Goal: Transaction & Acquisition: Obtain resource

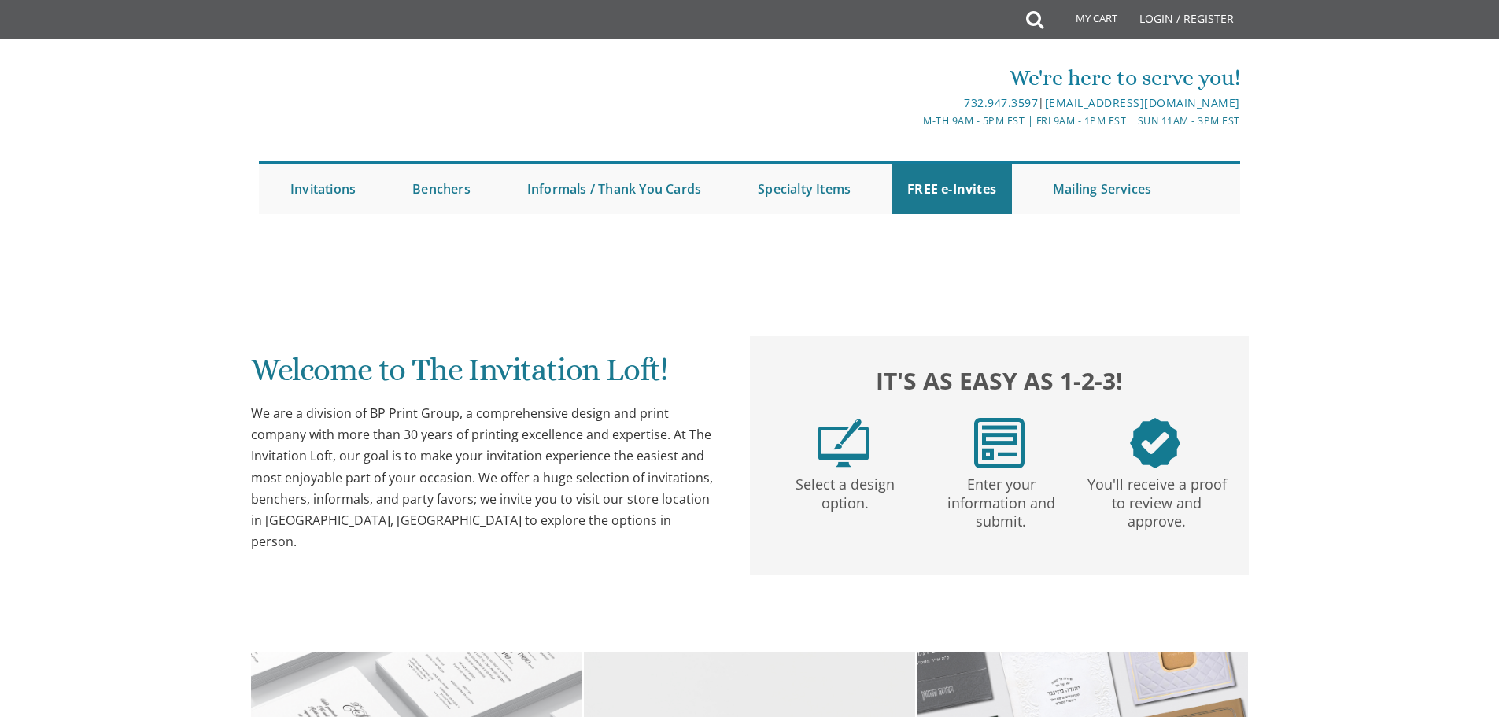
scroll to position [477, 0]
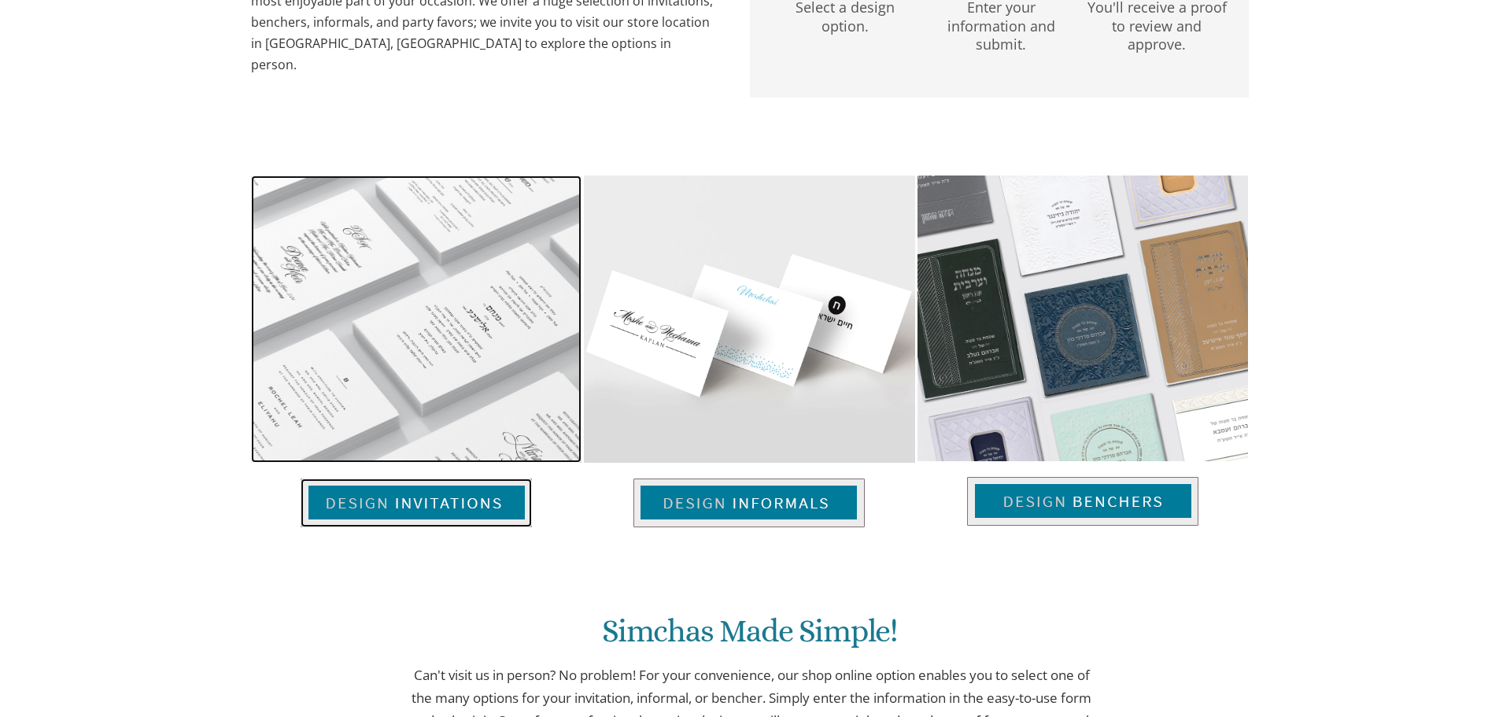
click at [392, 316] on img at bounding box center [416, 318] width 330 height 287
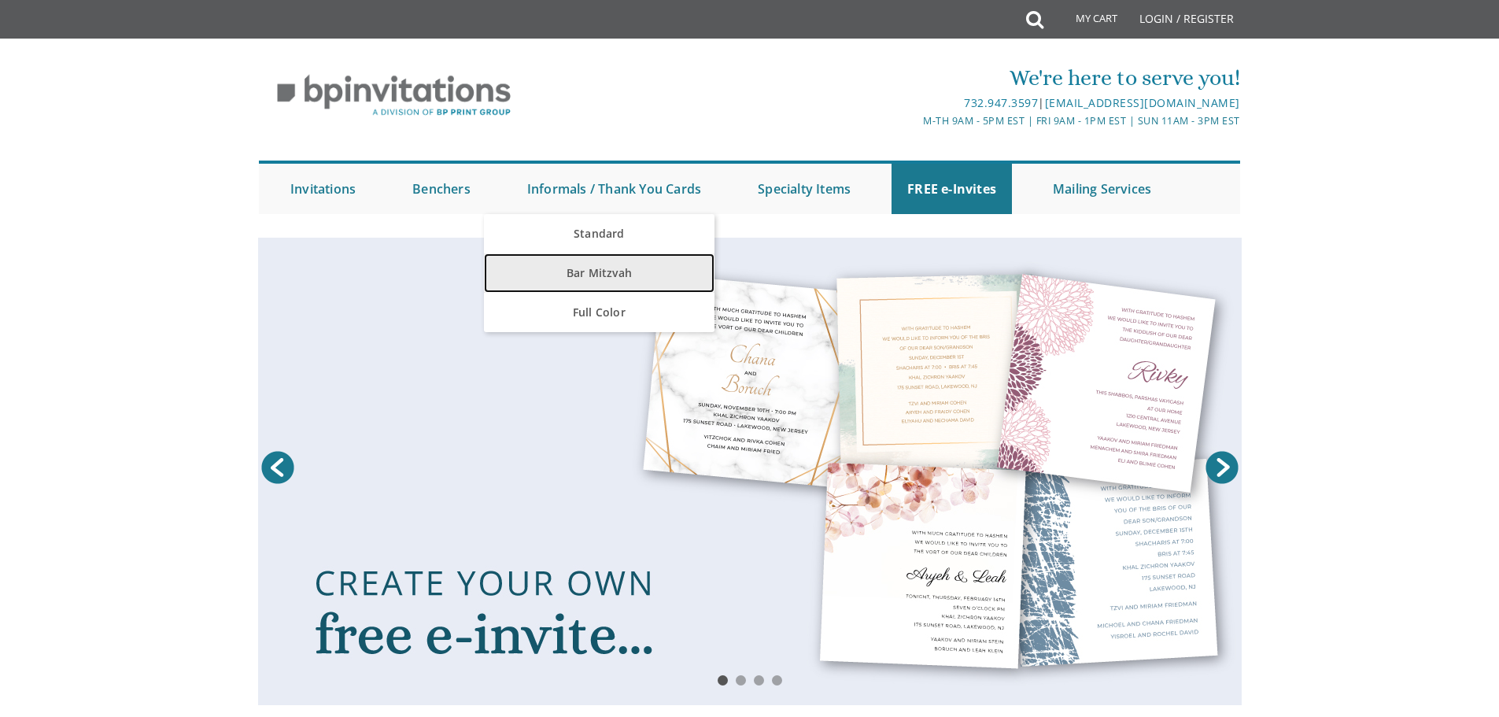
click at [617, 282] on link "Bar Mitzvah" at bounding box center [599, 272] width 231 height 39
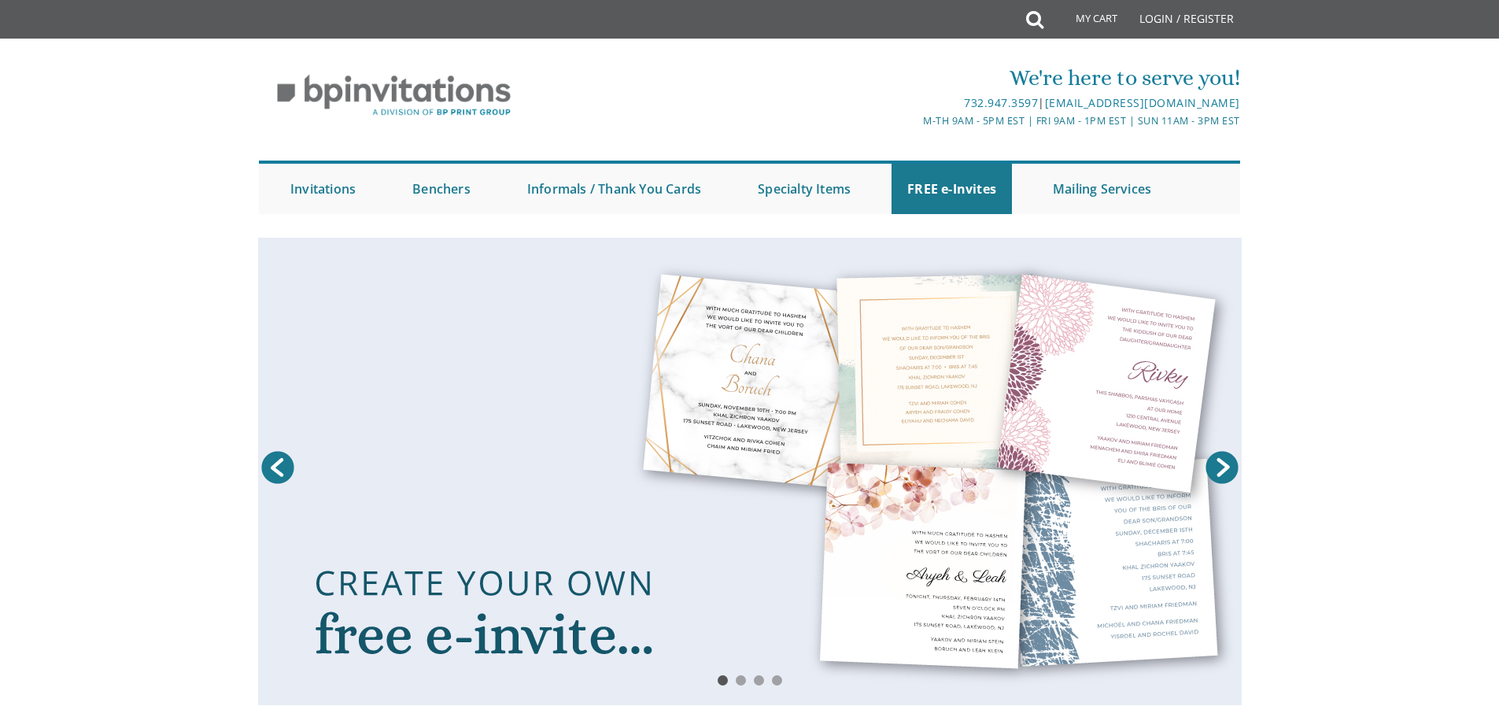
click at [446, 593] on link at bounding box center [750, 471] width 984 height 467
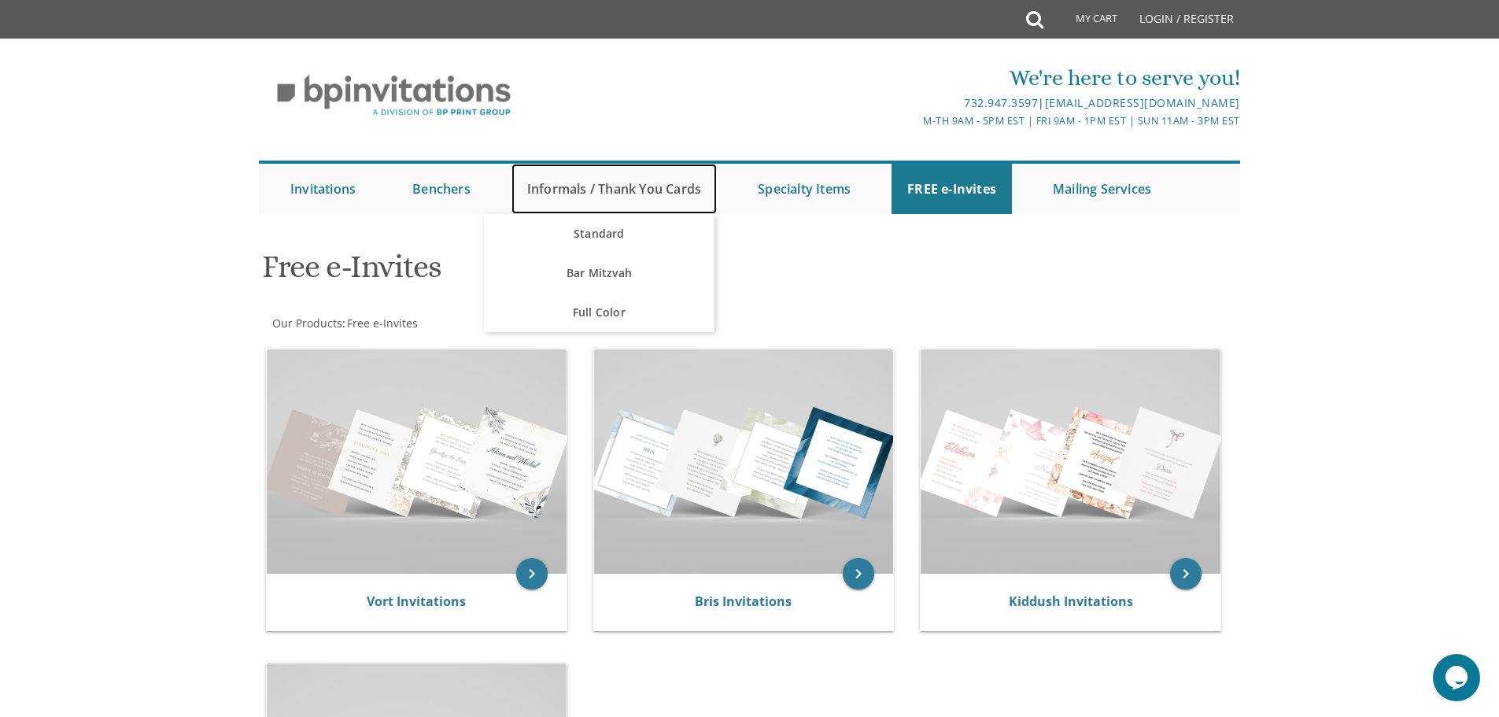
click at [538, 186] on link "Informals / Thank You Cards" at bounding box center [613, 189] width 205 height 50
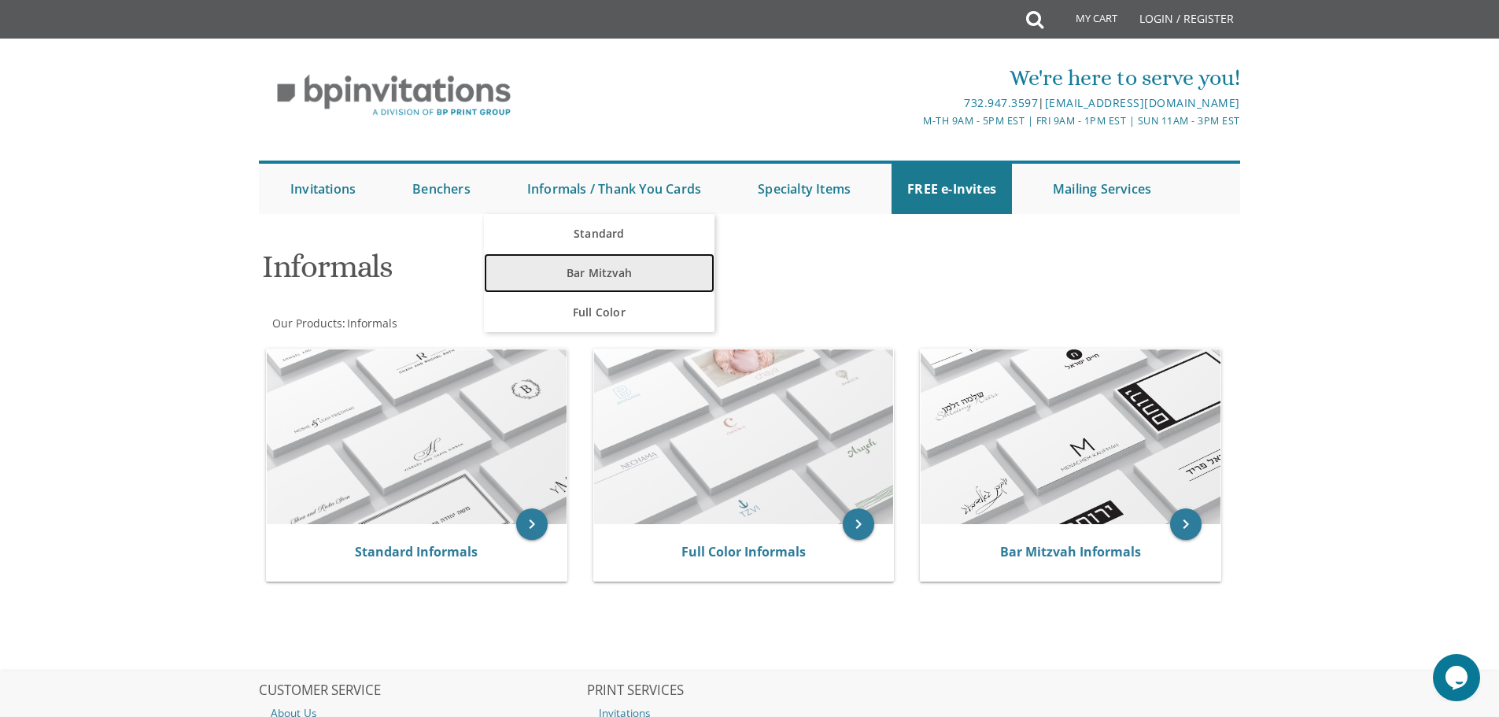
click at [611, 274] on link "Bar Mitzvah" at bounding box center [599, 272] width 231 height 39
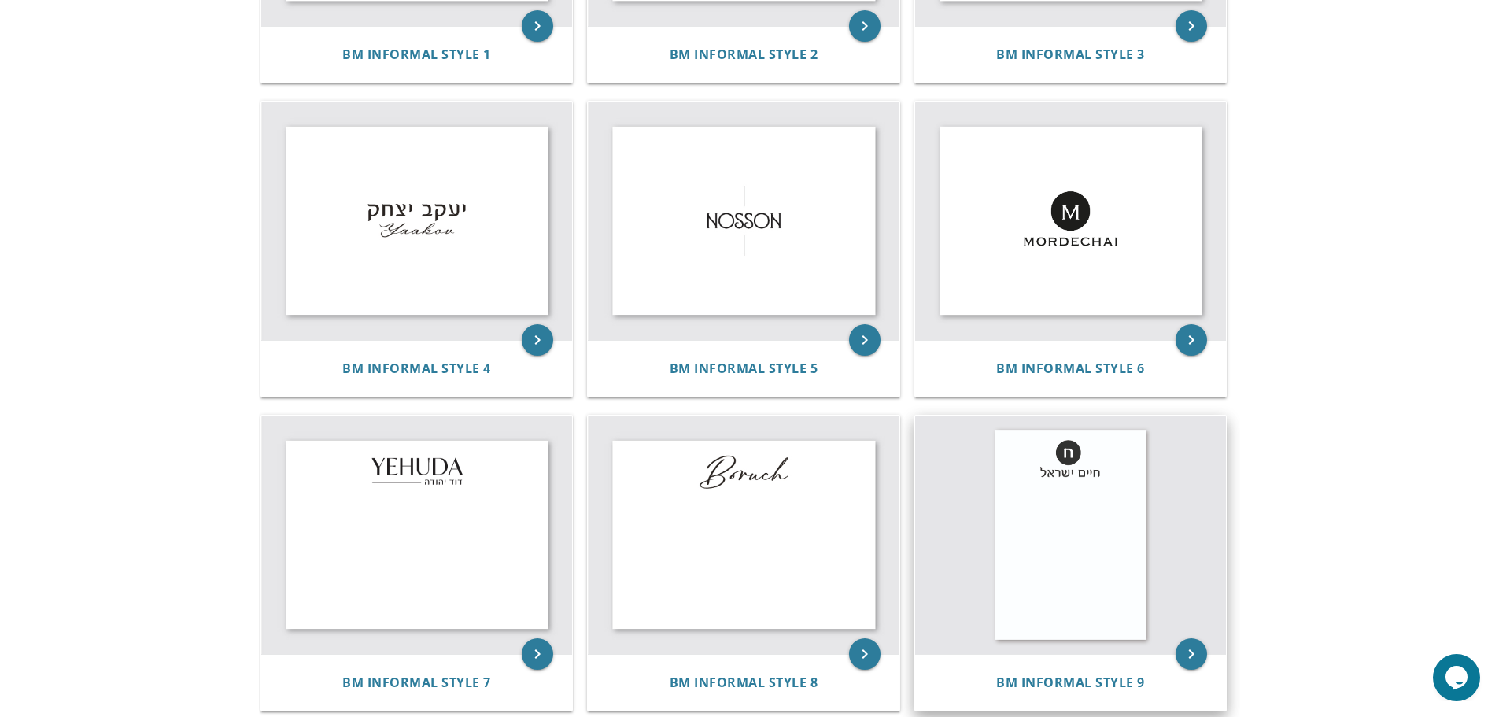
scroll to position [529, 0]
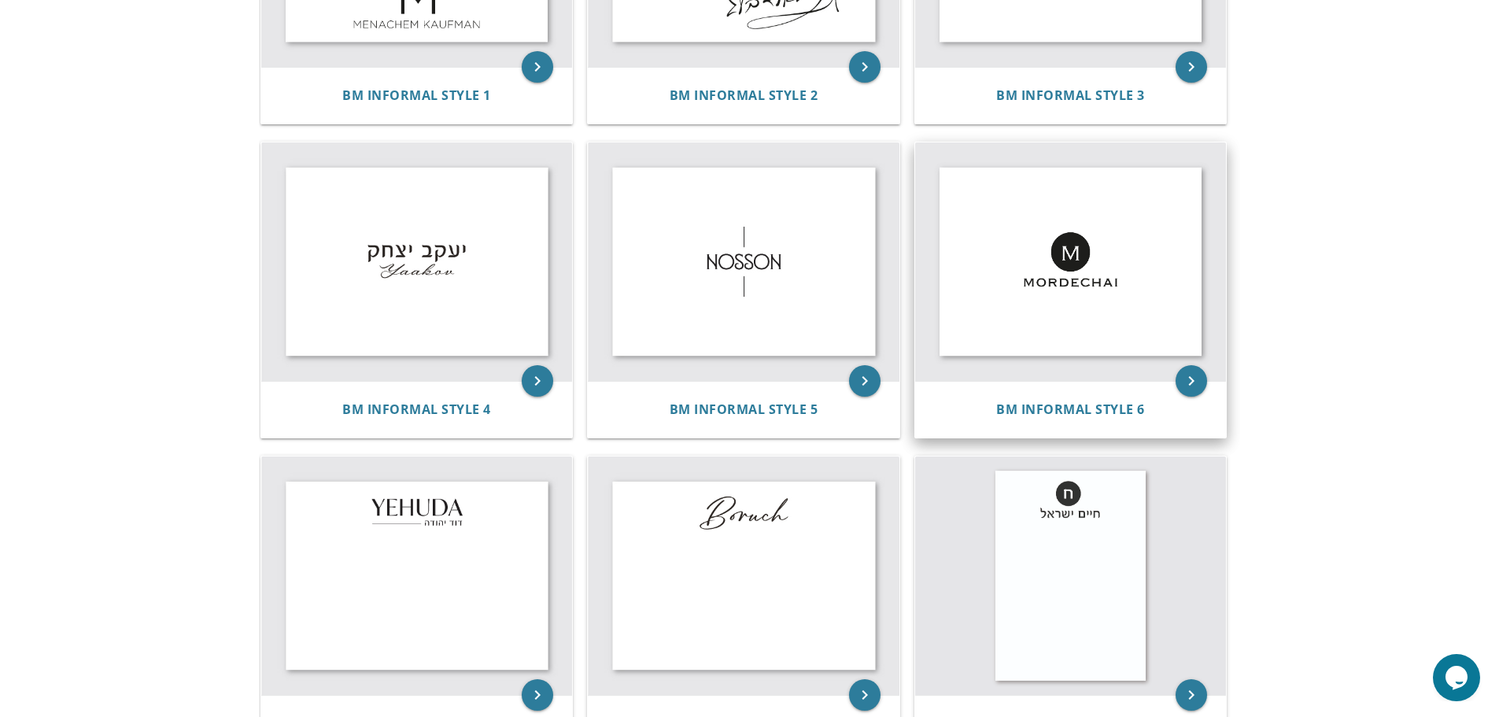
click at [1039, 257] on img at bounding box center [1071, 261] width 312 height 238
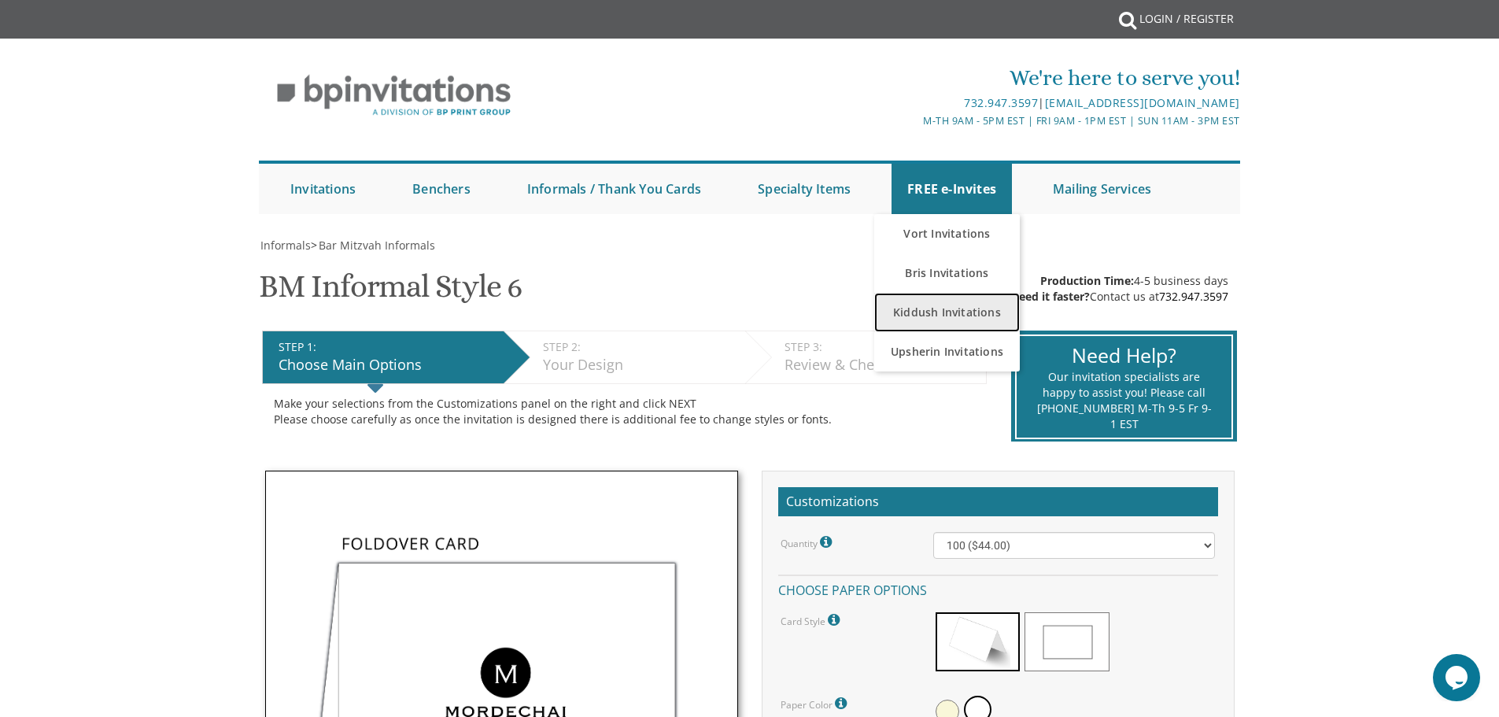
click at [943, 316] on link "Kiddush Invitations" at bounding box center [947, 312] width 146 height 39
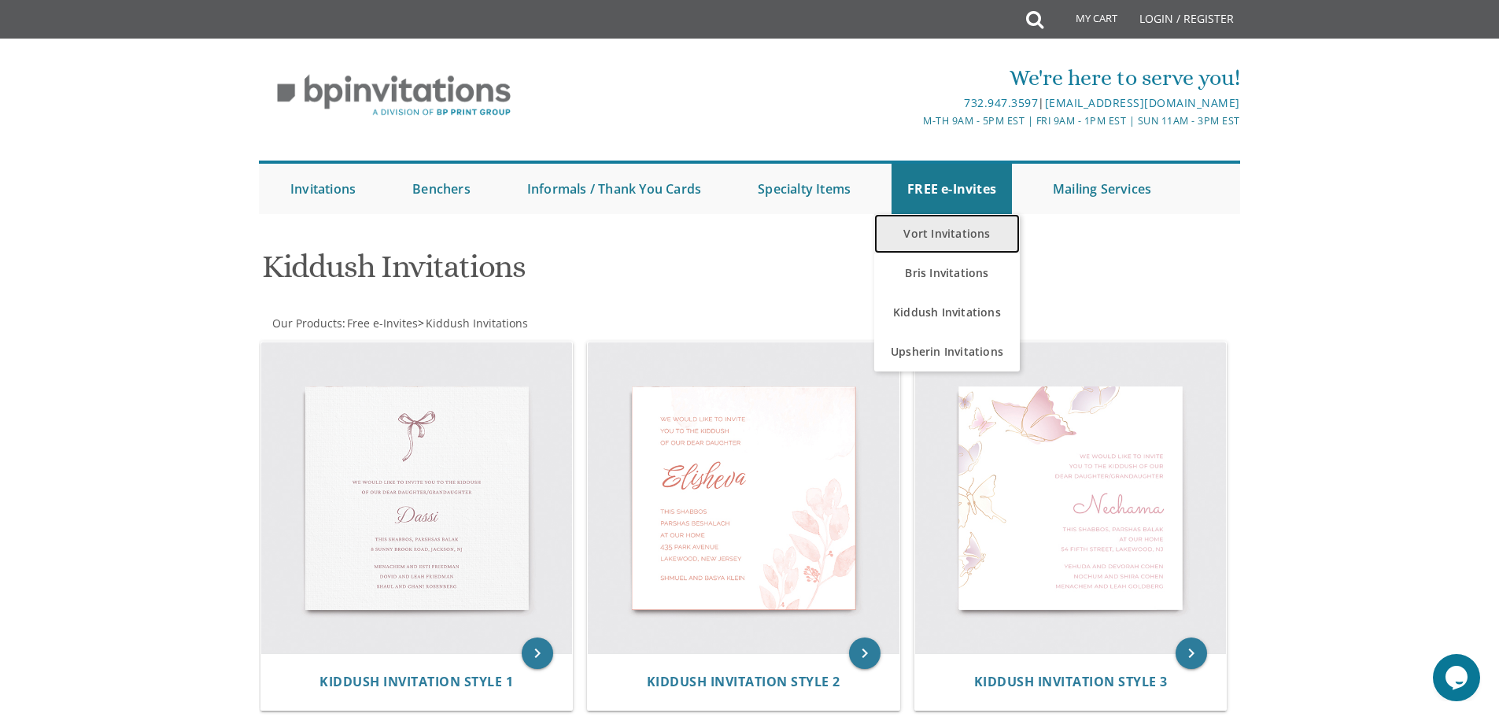
click at [958, 233] on link "Vort Invitations" at bounding box center [947, 233] width 146 height 39
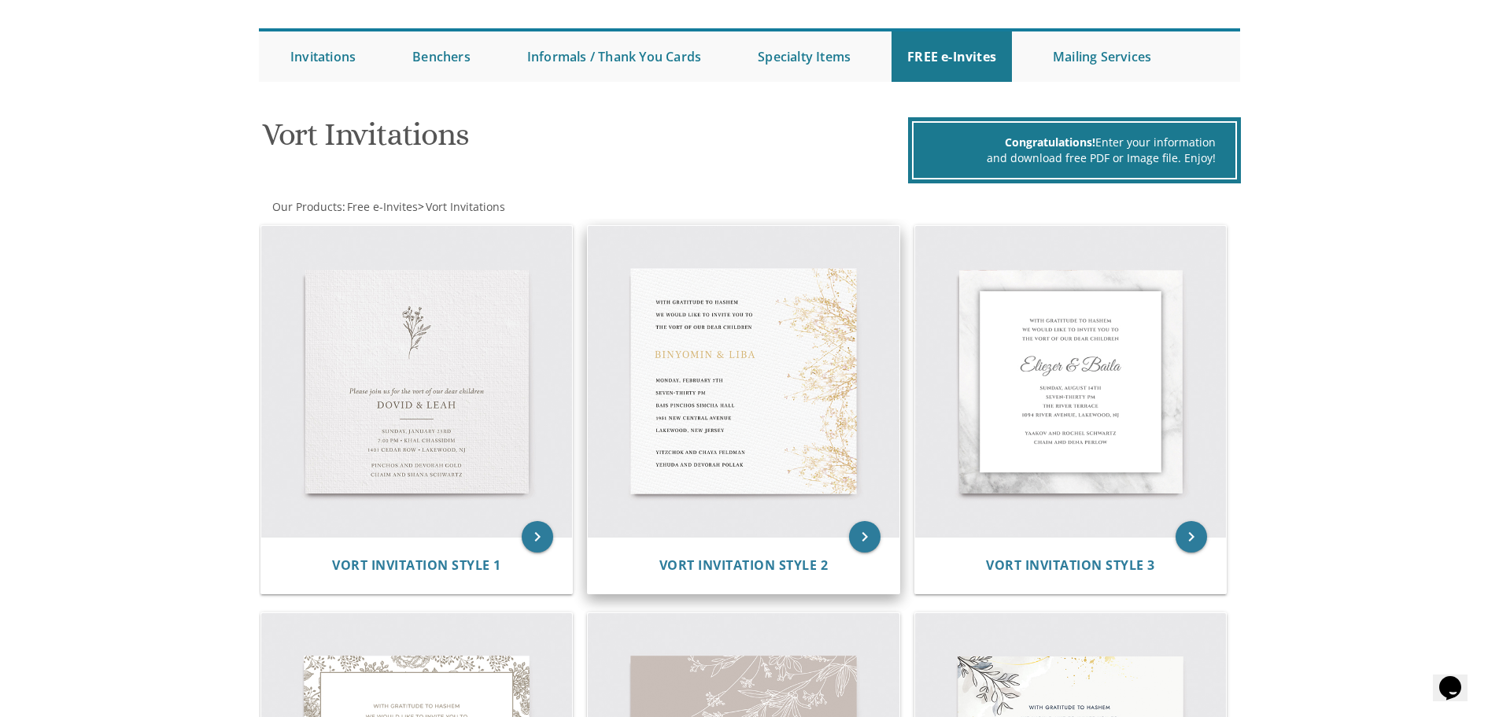
scroll to position [142, 0]
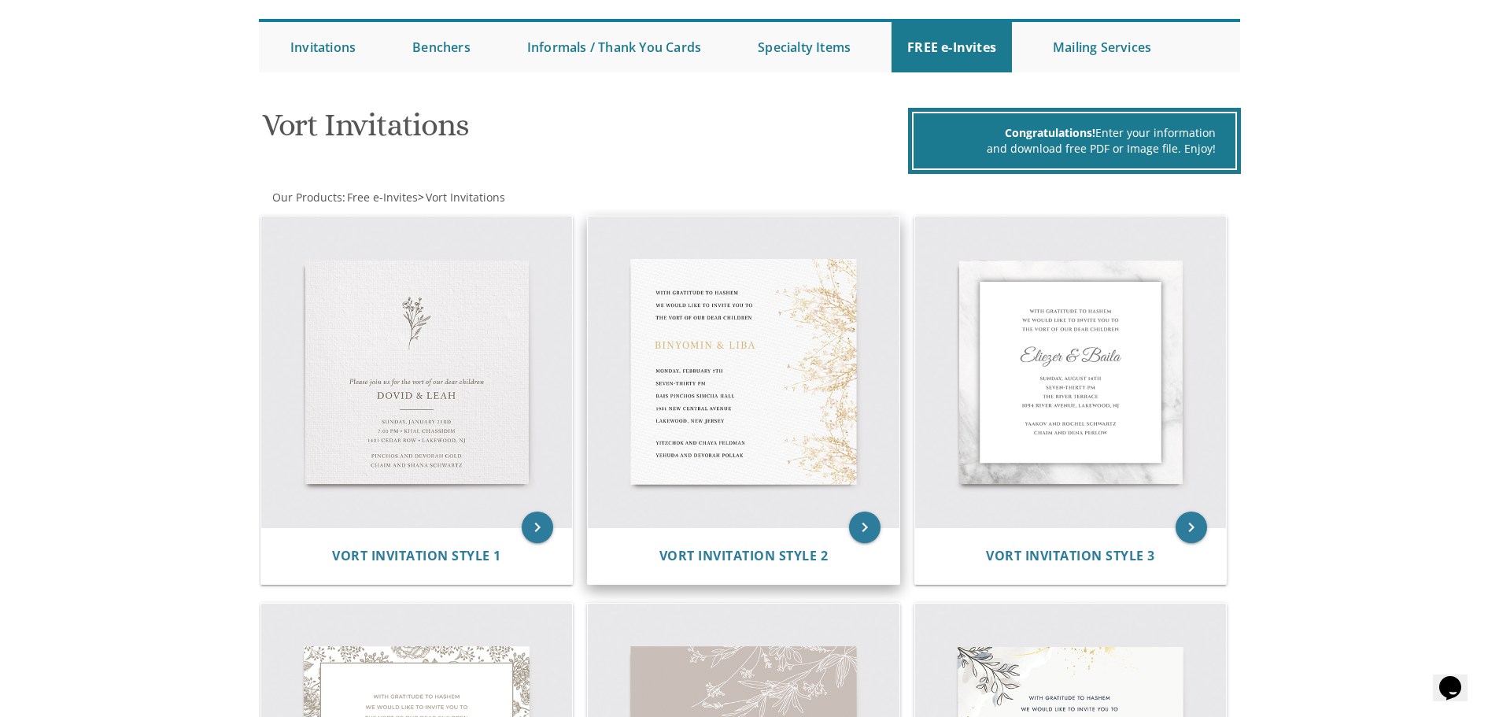
click at [746, 349] on img at bounding box center [744, 372] width 312 height 312
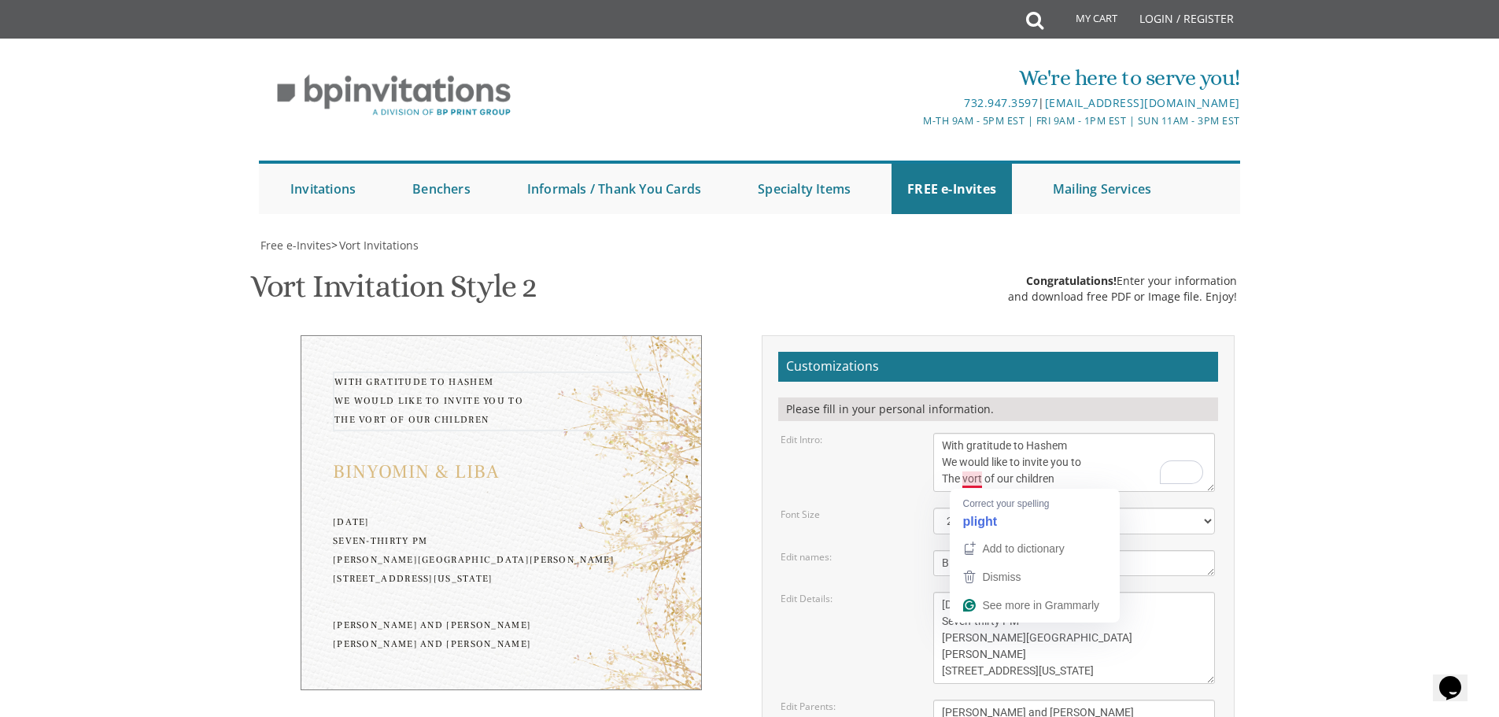
drag, startPoint x: 962, startPoint y: 478, endPoint x: 980, endPoint y: 477, distance: 18.2
click at [980, 477] on textarea "With gratitude to Hashem We would like to invite you to The vort of our children" at bounding box center [1074, 462] width 282 height 59
drag, startPoint x: 1085, startPoint y: 478, endPoint x: 1122, endPoint y: 480, distance: 37.1
click at [1122, 480] on textarea "With gratitude to Hashem We would like to invite you to The vort of our children" at bounding box center [1074, 462] width 282 height 59
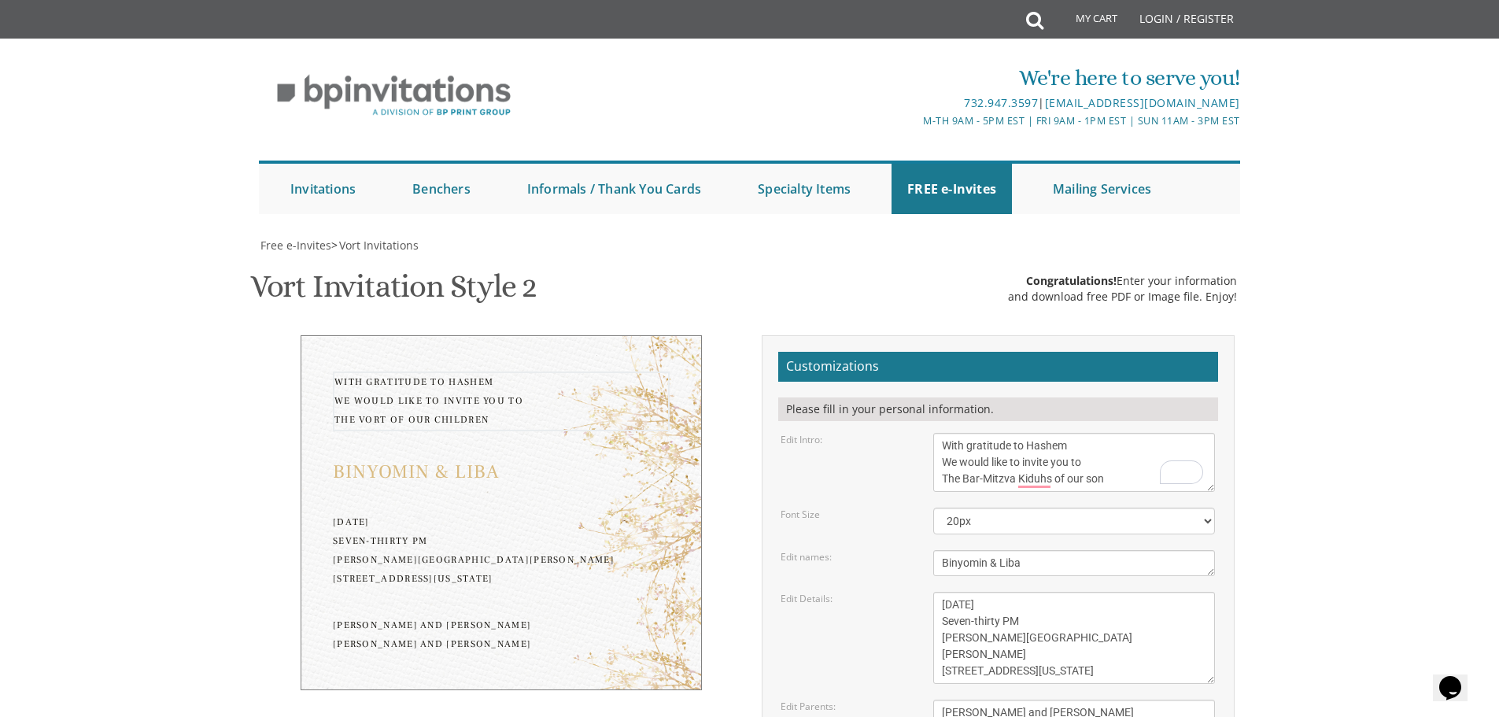
type textarea "With gratitude to Hashem We would like to invite you to The Bar-Mitzva Kiduhs o…"
drag, startPoint x: 1038, startPoint y: 460, endPoint x: 773, endPoint y: 464, distance: 265.2
click at [781, 550] on div "Edit names: [PERSON_NAME] & [PERSON_NAME]" at bounding box center [998, 563] width 458 height 26
click at [1013, 550] on textarea "Binyomin & Liba" at bounding box center [1074, 563] width 282 height 26
click at [1060, 550] on textarea "Binyomin & Liba" at bounding box center [1074, 563] width 282 height 26
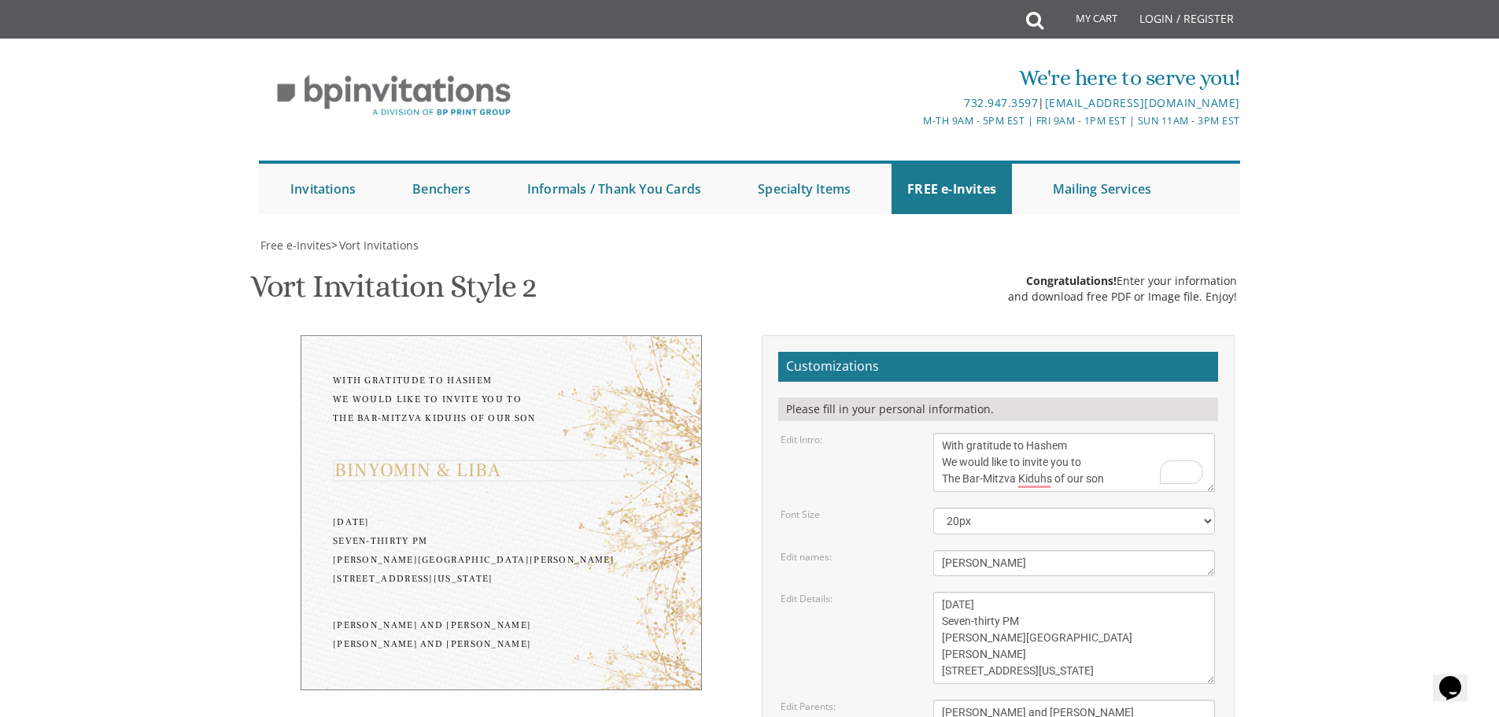
type textarea "[PERSON_NAME]"
click at [980, 592] on textarea "[DATE] Seven-thirty PM [PERSON_NAME][GEOGRAPHIC_DATA][PERSON_NAME] [STREET_ADDR…" at bounding box center [1074, 638] width 282 height 92
drag, startPoint x: 943, startPoint y: 506, endPoint x: 980, endPoint y: 504, distance: 37.1
click at [980, 592] on textarea "[DATE] Seven-thirty PM [PERSON_NAME][GEOGRAPHIC_DATA][PERSON_NAME] [STREET_ADDR…" at bounding box center [1074, 638] width 282 height 92
drag, startPoint x: 1084, startPoint y: 500, endPoint x: 1115, endPoint y: 498, distance: 30.7
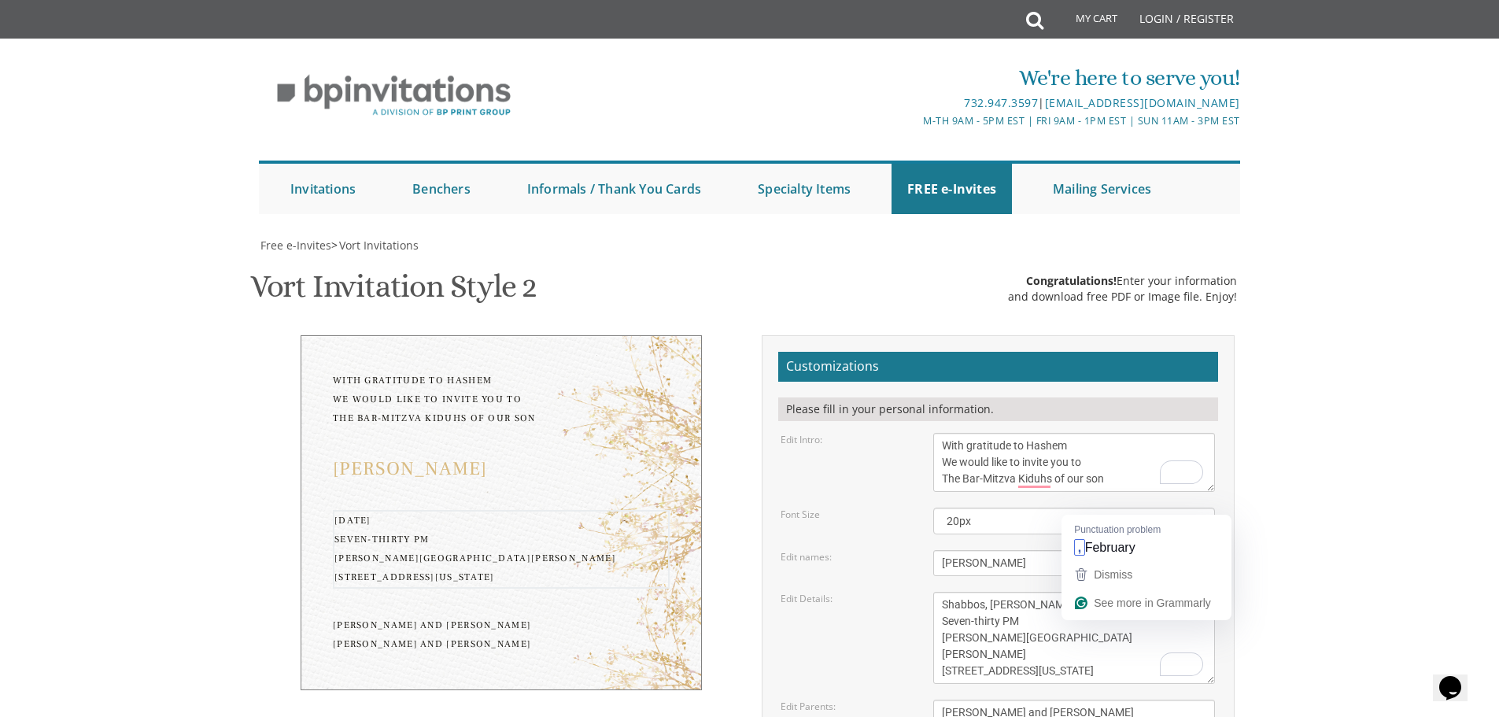
click at [1115, 592] on textarea "[DATE] Seven-thirty PM [PERSON_NAME][GEOGRAPHIC_DATA][PERSON_NAME] [STREET_ADDR…" at bounding box center [1074, 638] width 282 height 92
drag, startPoint x: 942, startPoint y: 519, endPoint x: 1001, endPoint y: 526, distance: 59.4
click at [1001, 592] on textarea "[DATE] Seven-thirty PM [PERSON_NAME][GEOGRAPHIC_DATA][PERSON_NAME] [STREET_ADDR…" at bounding box center [1074, 638] width 282 height 92
click at [1159, 592] on textarea "[DATE] Seven-thirty PM [PERSON_NAME][GEOGRAPHIC_DATA][PERSON_NAME] [STREET_ADDR…" at bounding box center [1074, 638] width 282 height 92
click at [1026, 592] on textarea "[DATE] Seven-thirty PM [PERSON_NAME][GEOGRAPHIC_DATA][PERSON_NAME] [STREET_ADDR…" at bounding box center [1074, 638] width 282 height 92
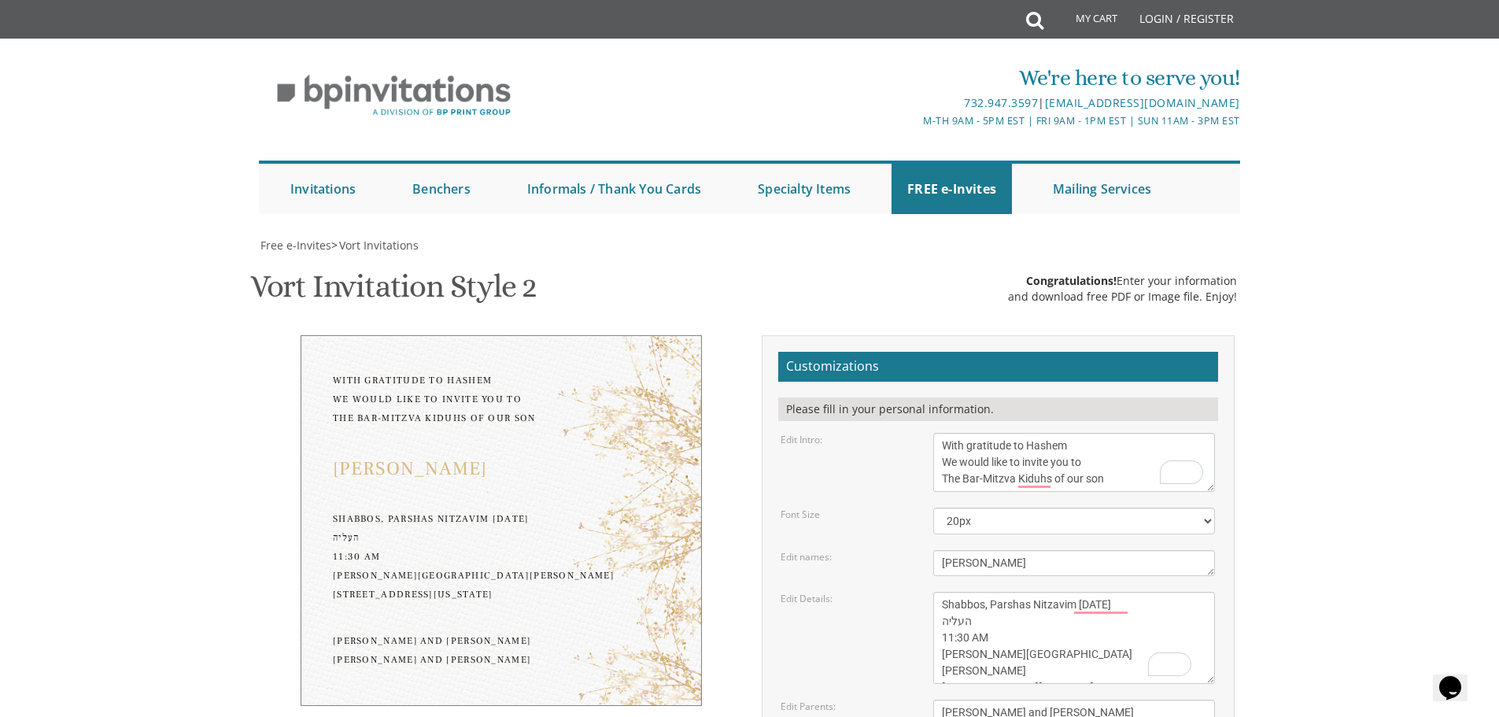
click at [932, 653] on form "Customizations Please fill in your personal information. Edit Intro: With grati…" at bounding box center [998, 617] width 440 height 530
click at [939, 592] on textarea "[DATE] Seven-thirty PM [PERSON_NAME][GEOGRAPHIC_DATA][PERSON_NAME] [STREET_ADDR…" at bounding box center [1074, 638] width 282 height 92
click at [1100, 592] on textarea "[DATE] Seven-thirty PM [PERSON_NAME][GEOGRAPHIC_DATA][PERSON_NAME] [STREET_ADDR…" at bounding box center [1074, 638] width 282 height 92
click at [947, 592] on textarea "[DATE] Seven-thirty PM [PERSON_NAME][GEOGRAPHIC_DATA][PERSON_NAME] [STREET_ADDR…" at bounding box center [1074, 638] width 282 height 92
click at [1069, 592] on textarea "[DATE] Seven-thirty PM [PERSON_NAME][GEOGRAPHIC_DATA][PERSON_NAME] [STREET_ADDR…" at bounding box center [1074, 638] width 282 height 92
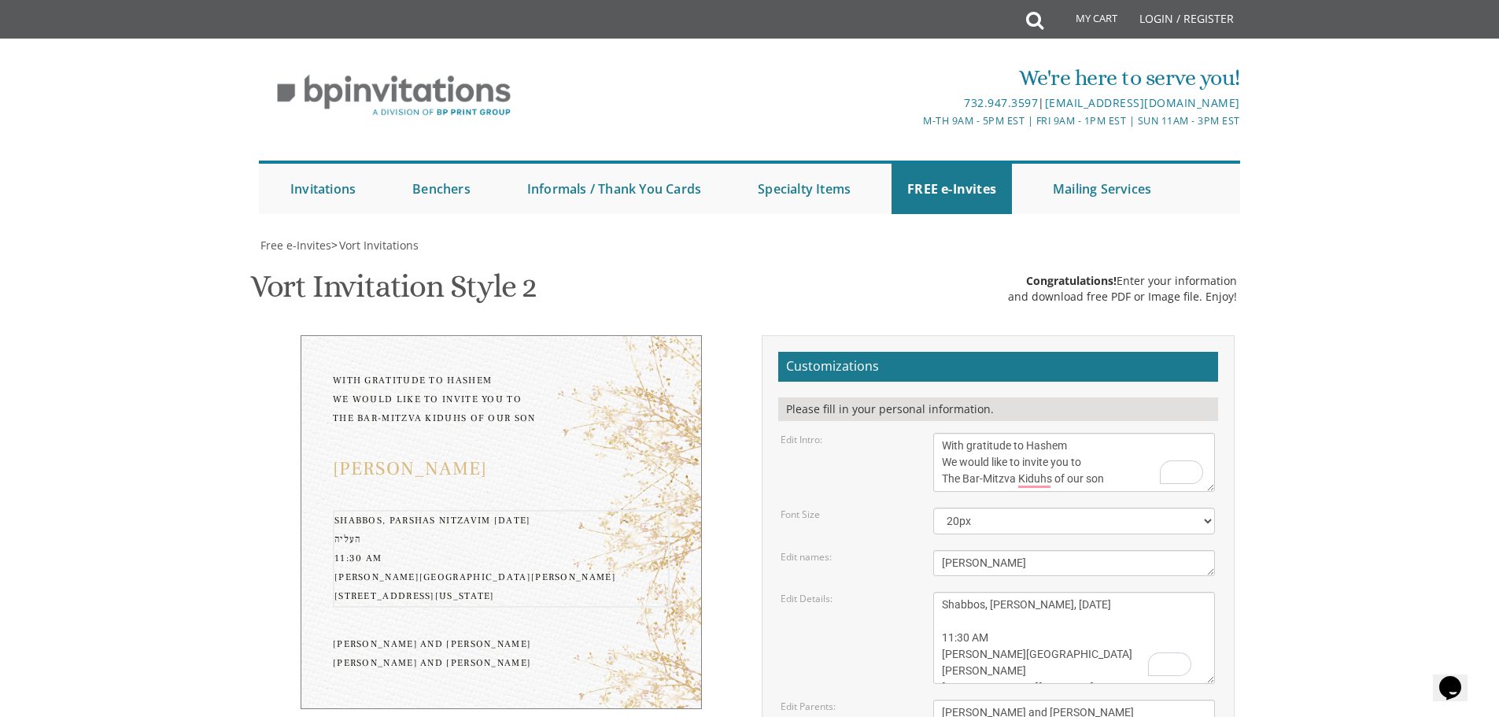
click at [989, 592] on textarea "[DATE] Seven-thirty PM [PERSON_NAME][GEOGRAPHIC_DATA][PERSON_NAME] [STREET_ADDR…" at bounding box center [1074, 638] width 282 height 92
click at [941, 592] on textarea "[DATE] Seven-thirty PM [PERSON_NAME][GEOGRAPHIC_DATA][PERSON_NAME] [STREET_ADDR…" at bounding box center [1074, 638] width 282 height 92
click at [947, 592] on textarea "[DATE] Seven-thirty PM [PERSON_NAME][GEOGRAPHIC_DATA][PERSON_NAME] [STREET_ADDR…" at bounding box center [1074, 638] width 282 height 92
drag, startPoint x: 1136, startPoint y: 537, endPoint x: 938, endPoint y: 542, distance: 198.4
click at [938, 592] on textarea "[DATE] Seven-thirty PM [PERSON_NAME][GEOGRAPHIC_DATA][PERSON_NAME] [STREET_ADDR…" at bounding box center [1074, 638] width 282 height 92
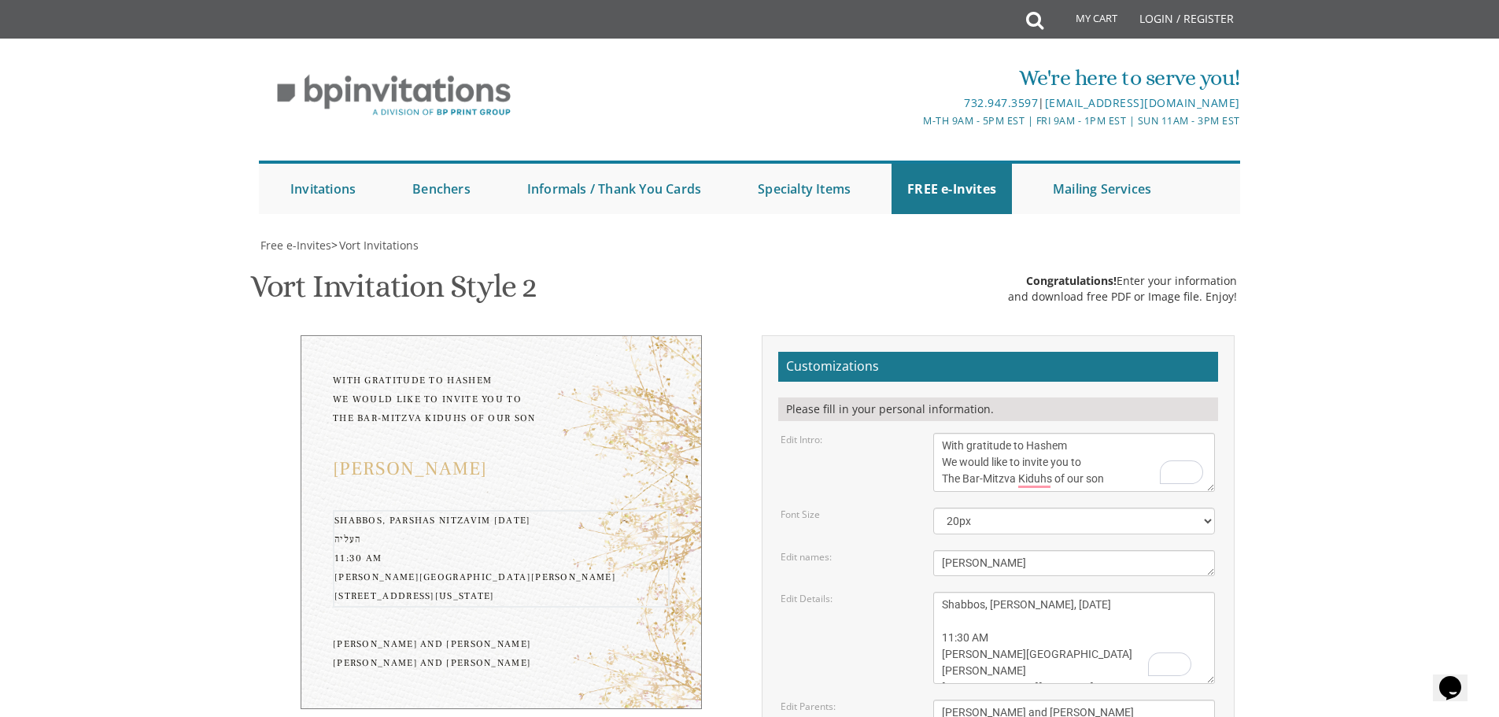
click at [957, 592] on textarea "[DATE] Seven-thirty PM [PERSON_NAME][GEOGRAPHIC_DATA][PERSON_NAME] [STREET_ADDR…" at bounding box center [1074, 638] width 282 height 92
paste textarea "העליה לתורה תתקיים בבית הכנסת לוצק"
click at [945, 592] on textarea "[DATE] Seven-thirty PM [PERSON_NAME][GEOGRAPHIC_DATA][PERSON_NAME] [STREET_ADDR…" at bounding box center [1074, 638] width 282 height 92
click at [1025, 592] on textarea "[DATE] Seven-thirty PM [PERSON_NAME][GEOGRAPHIC_DATA][PERSON_NAME] [STREET_ADDR…" at bounding box center [1074, 638] width 282 height 92
drag, startPoint x: 940, startPoint y: 509, endPoint x: 1025, endPoint y: 500, distance: 84.7
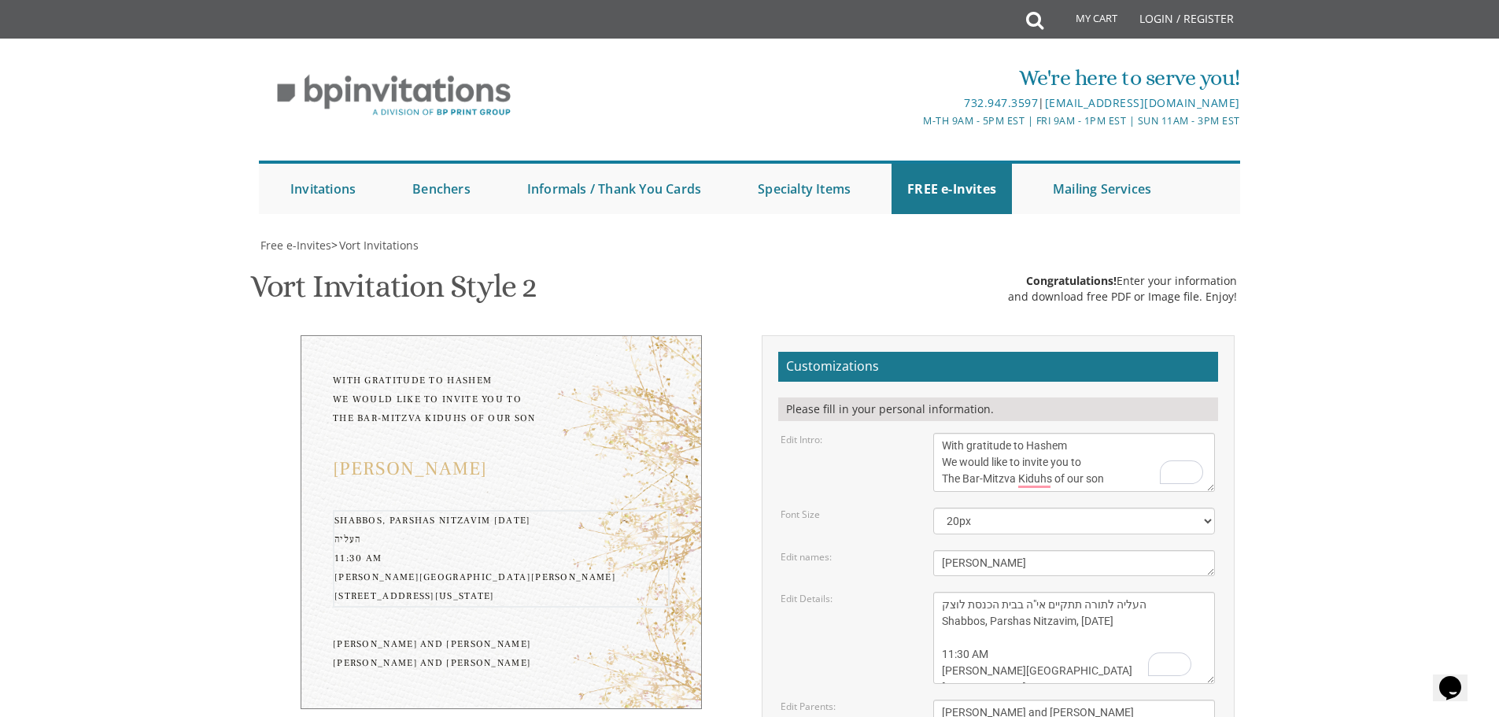
click at [1025, 592] on textarea "[DATE] Seven-thirty PM [PERSON_NAME][GEOGRAPHIC_DATA][PERSON_NAME] [STREET_ADDR…" at bounding box center [1074, 638] width 282 height 92
drag, startPoint x: 1161, startPoint y: 522, endPoint x: 992, endPoint y: 522, distance: 168.4
click at [999, 592] on textarea "[DATE] Seven-thirty PM [PERSON_NAME][GEOGRAPHIC_DATA][PERSON_NAME] [STREET_ADDR…" at bounding box center [1074, 638] width 282 height 92
click at [975, 592] on textarea "[DATE] Seven-thirty PM [PERSON_NAME][GEOGRAPHIC_DATA][PERSON_NAME] [STREET_ADDR…" at bounding box center [1074, 638] width 282 height 92
drag, startPoint x: 941, startPoint y: 519, endPoint x: 1069, endPoint y: 521, distance: 127.5
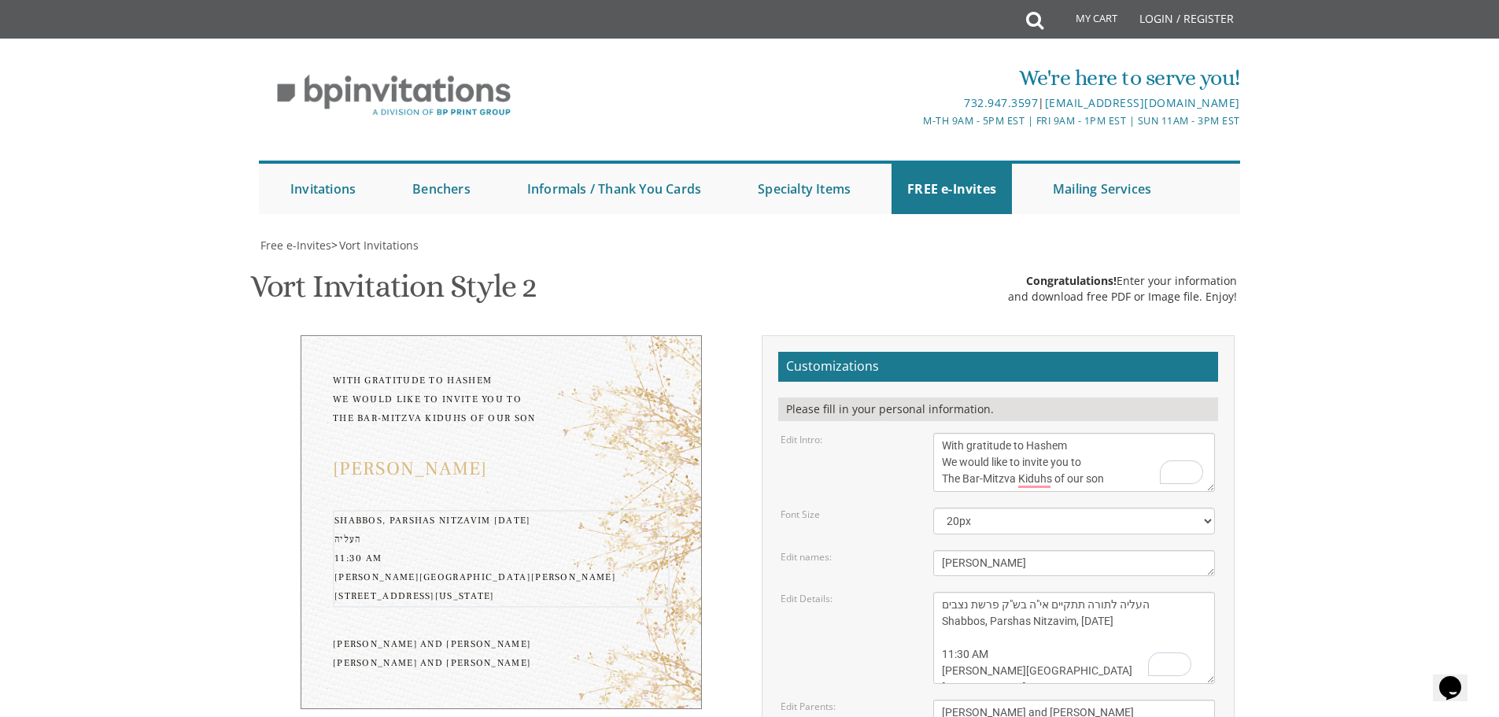
click at [1069, 592] on textarea "[DATE] Seven-thirty PM [PERSON_NAME][GEOGRAPHIC_DATA][PERSON_NAME] [STREET_ADDR…" at bounding box center [1074, 638] width 282 height 92
drag, startPoint x: 1158, startPoint y: 523, endPoint x: 932, endPoint y: 522, distance: 225.1
click at [932, 592] on div "[DATE] Seven-thirty PM [PERSON_NAME][GEOGRAPHIC_DATA][PERSON_NAME] [STREET_ADDR…" at bounding box center [1073, 638] width 305 height 92
click at [1166, 592] on textarea "[DATE] Seven-thirty PM [PERSON_NAME][GEOGRAPHIC_DATA][PERSON_NAME] [STREET_ADDR…" at bounding box center [1074, 638] width 282 height 92
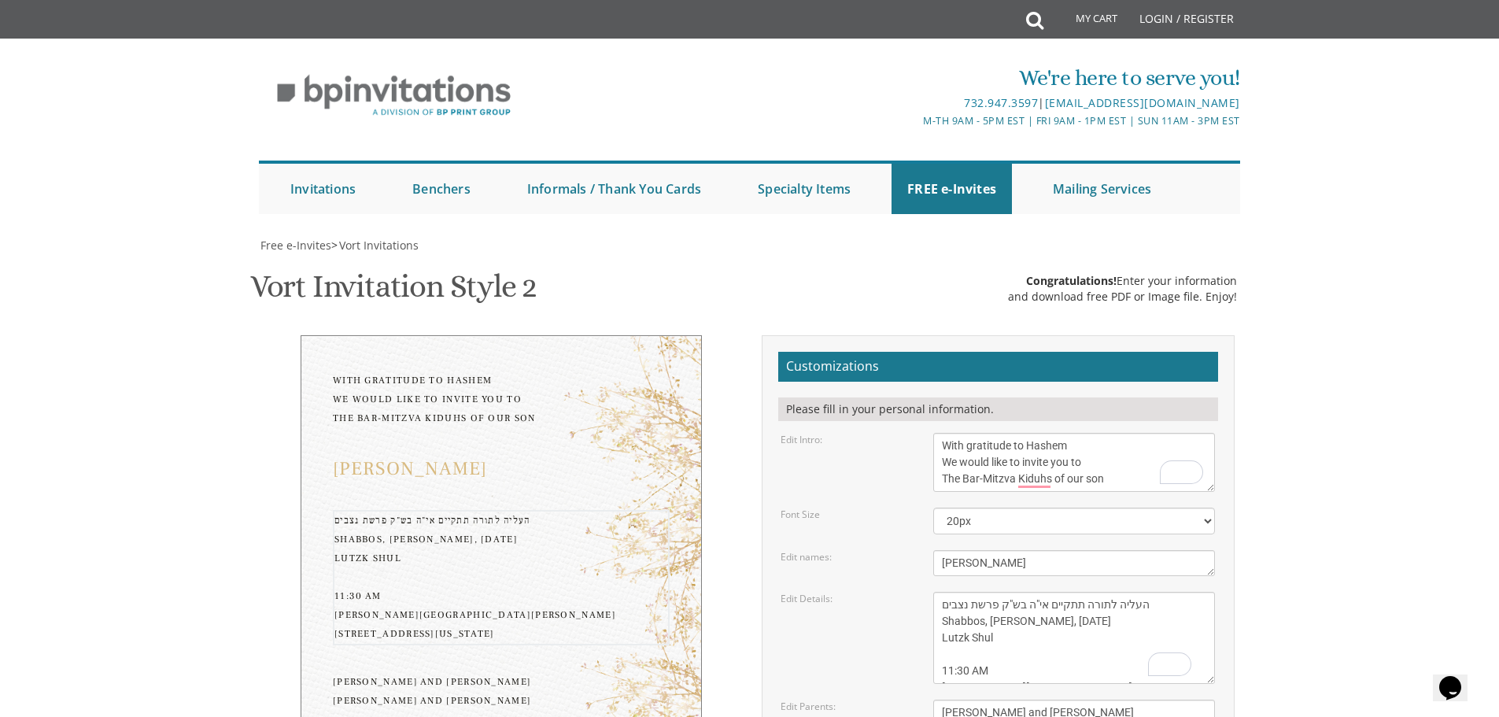
paste textarea "[STREET_ADDRESS]"
drag, startPoint x: 1004, startPoint y: 552, endPoint x: 990, endPoint y: 547, distance: 15.2
click at [990, 592] on textarea "[DATE] Seven-thirty PM [PERSON_NAME][GEOGRAPHIC_DATA][PERSON_NAME] [STREET_ADDR…" at bounding box center [1074, 638] width 282 height 92
click at [1010, 592] on textarea "[DATE] Seven-thirty PM [PERSON_NAME][GEOGRAPHIC_DATA][PERSON_NAME] [STREET_ADDR…" at bounding box center [1074, 638] width 282 height 92
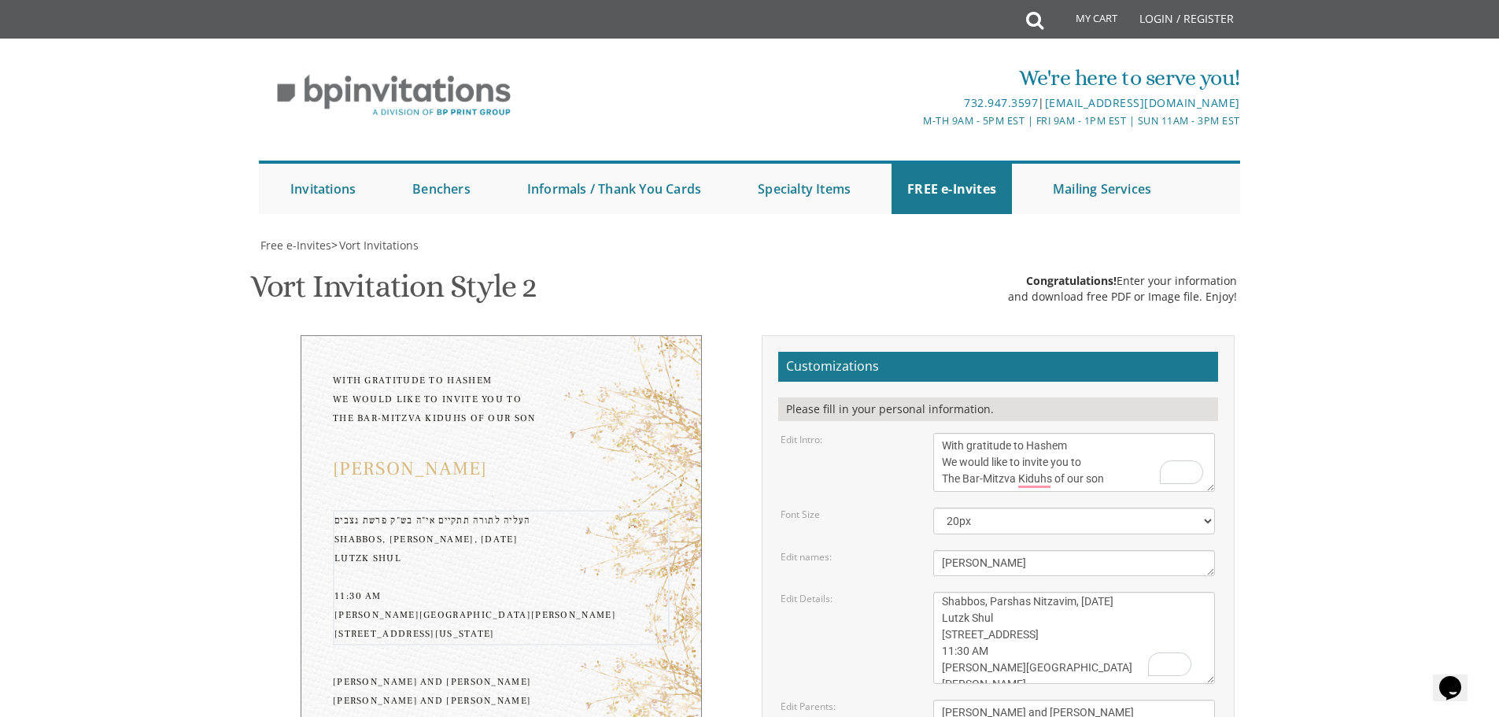
click at [974, 700] on textarea "[PERSON_NAME] and [PERSON_NAME] [PERSON_NAME] and [PERSON_NAME]" at bounding box center [1074, 721] width 282 height 42
click at [941, 592] on textarea "[DATE] Seven-thirty PM [PERSON_NAME][GEOGRAPHIC_DATA][PERSON_NAME] [STREET_ADDR…" at bounding box center [1074, 638] width 282 height 92
click at [1000, 592] on textarea "[DATE] Seven-thirty PM [PERSON_NAME][GEOGRAPHIC_DATA][PERSON_NAME] [STREET_ADDR…" at bounding box center [1074, 638] width 282 height 92
click at [943, 592] on textarea "[DATE] Seven-thirty PM [PERSON_NAME][GEOGRAPHIC_DATA][PERSON_NAME] [STREET_ADDR…" at bounding box center [1074, 638] width 282 height 92
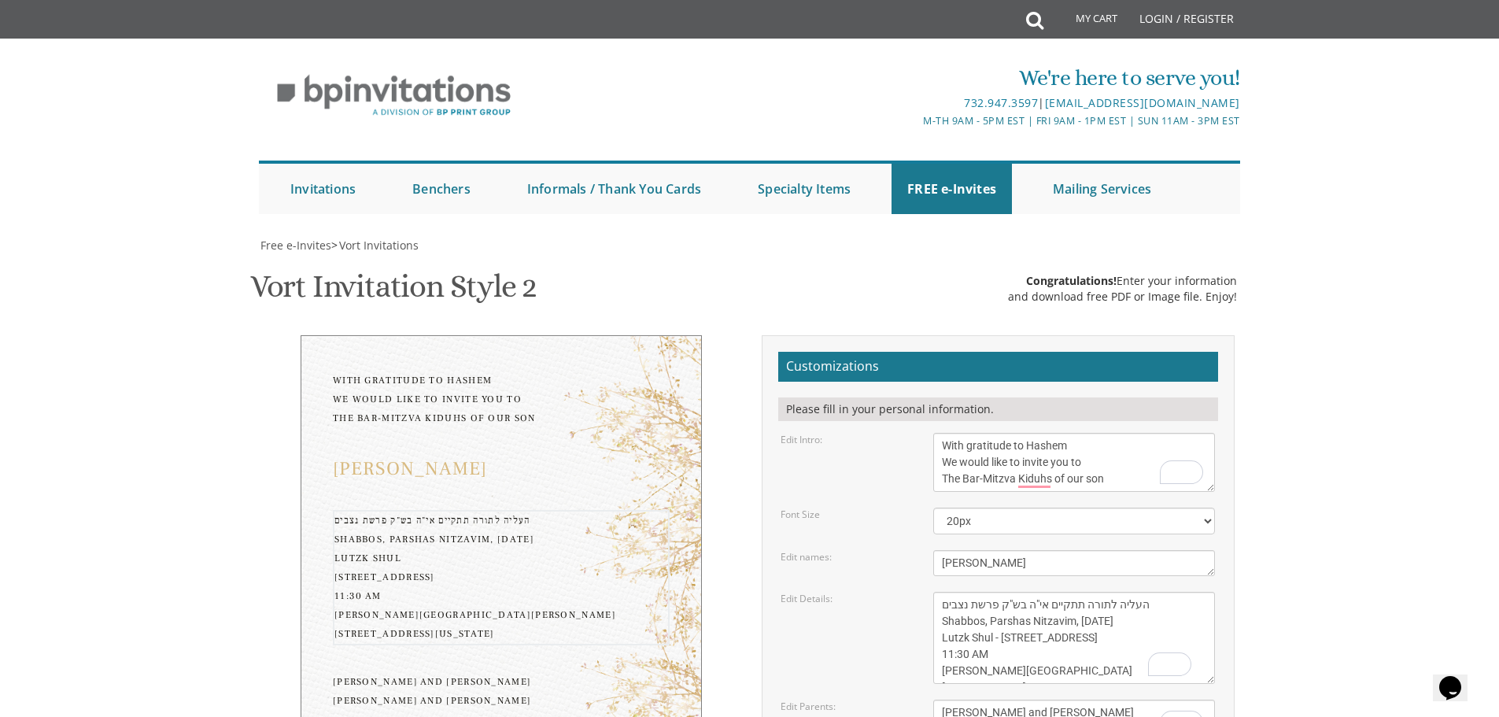
drag, startPoint x: 992, startPoint y: 553, endPoint x: 929, endPoint y: 557, distance: 63.1
click at [929, 592] on div "[DATE] Seven-thirty PM [PERSON_NAME][GEOGRAPHIC_DATA][PERSON_NAME] [STREET_ADDR…" at bounding box center [1073, 638] width 305 height 92
type textarea "העליה לתורה תתקיים אי"ה בש"ק פרשת נצבים Shabbos, Parshas Nitzavim, [DATE] Lutzk…"
click at [982, 700] on textarea "[PERSON_NAME] and [PERSON_NAME] [PERSON_NAME] and [PERSON_NAME]" at bounding box center [1074, 721] width 282 height 42
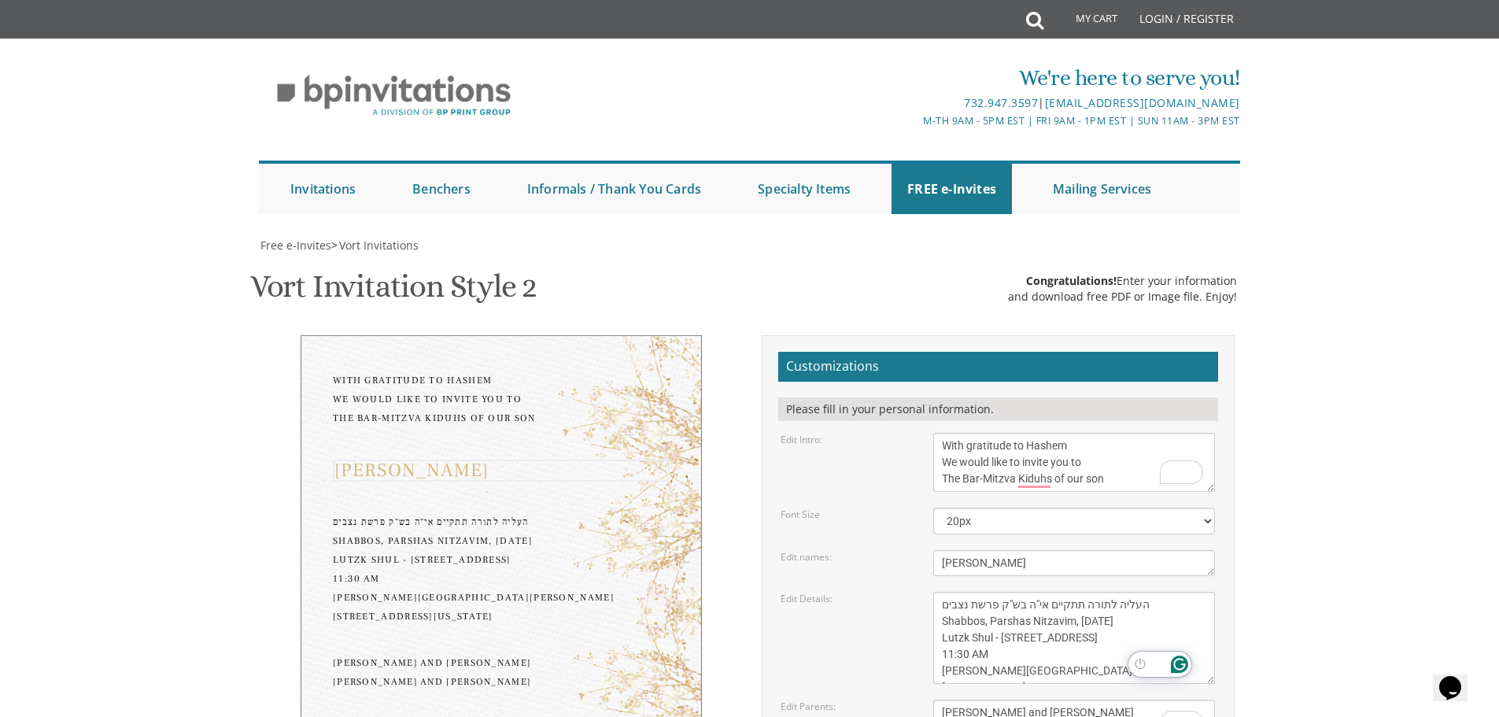
click at [1041, 550] on textarea "Binyomin & Liba" at bounding box center [1074, 563] width 282 height 26
type textarea "[PERSON_NAME]"
click at [1023, 592] on textarea "[DATE] Seven-thirty PM [PERSON_NAME][GEOGRAPHIC_DATA][PERSON_NAME] [STREET_ADDR…" at bounding box center [1074, 638] width 282 height 92
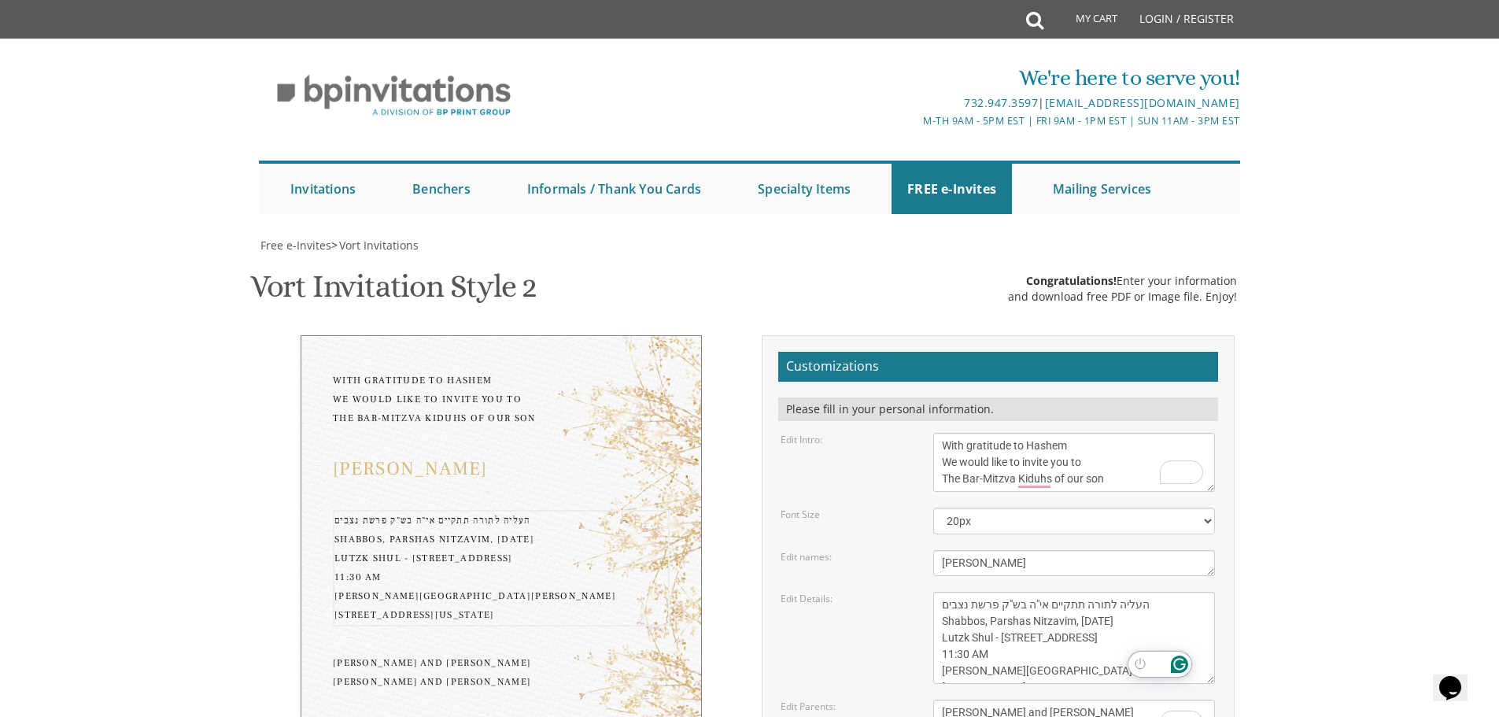
click at [1002, 592] on textarea "[DATE] Seven-thirty PM [PERSON_NAME][GEOGRAPHIC_DATA][PERSON_NAME] [STREET_ADDR…" at bounding box center [1074, 638] width 282 height 92
drag, startPoint x: 1009, startPoint y: 522, endPoint x: 993, endPoint y: 560, distance: 41.6
click at [993, 592] on textarea "[DATE] Seven-thirty PM [PERSON_NAME][GEOGRAPHIC_DATA][PERSON_NAME] [STREET_ADDR…" at bounding box center [1074, 638] width 282 height 92
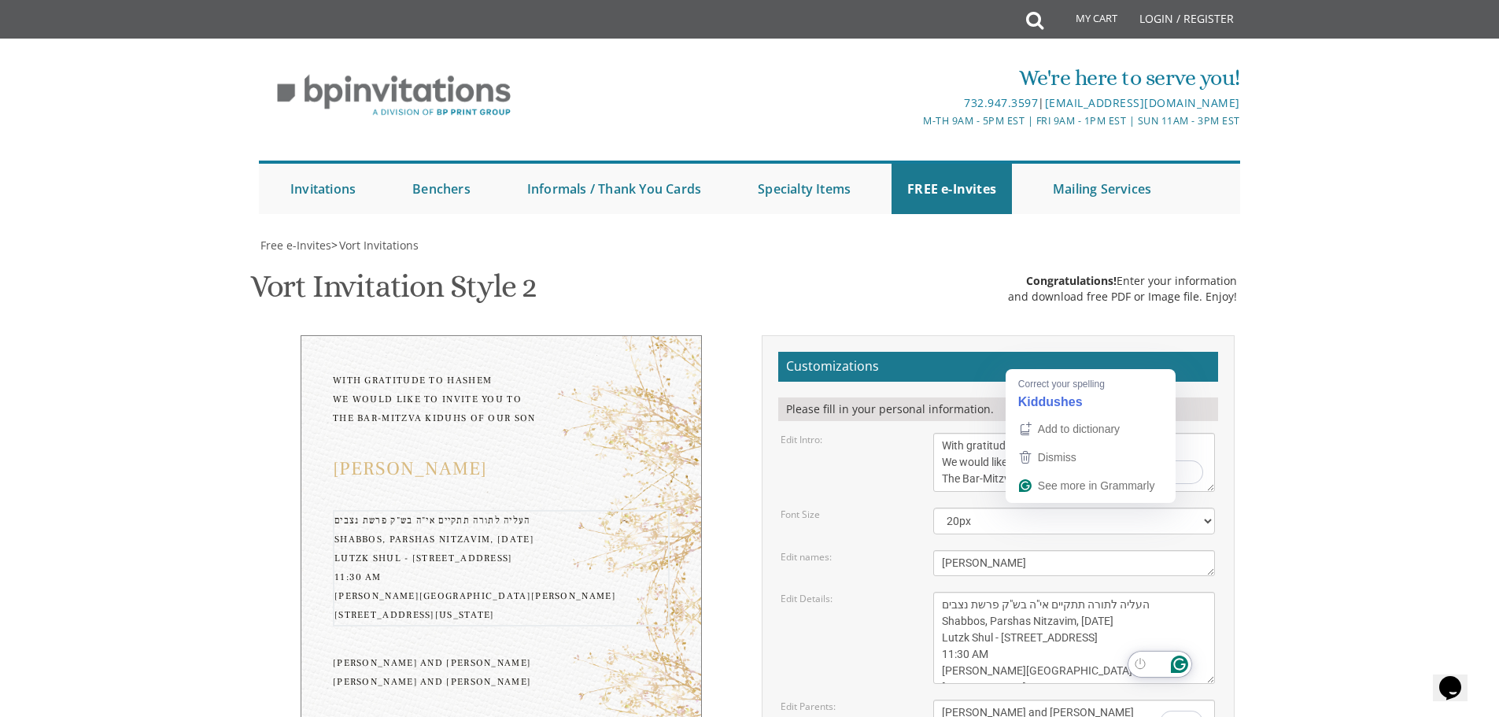
click at [990, 592] on textarea "[DATE] Seven-thirty PM [PERSON_NAME][GEOGRAPHIC_DATA][PERSON_NAME] [STREET_ADDR…" at bounding box center [1074, 638] width 282 height 92
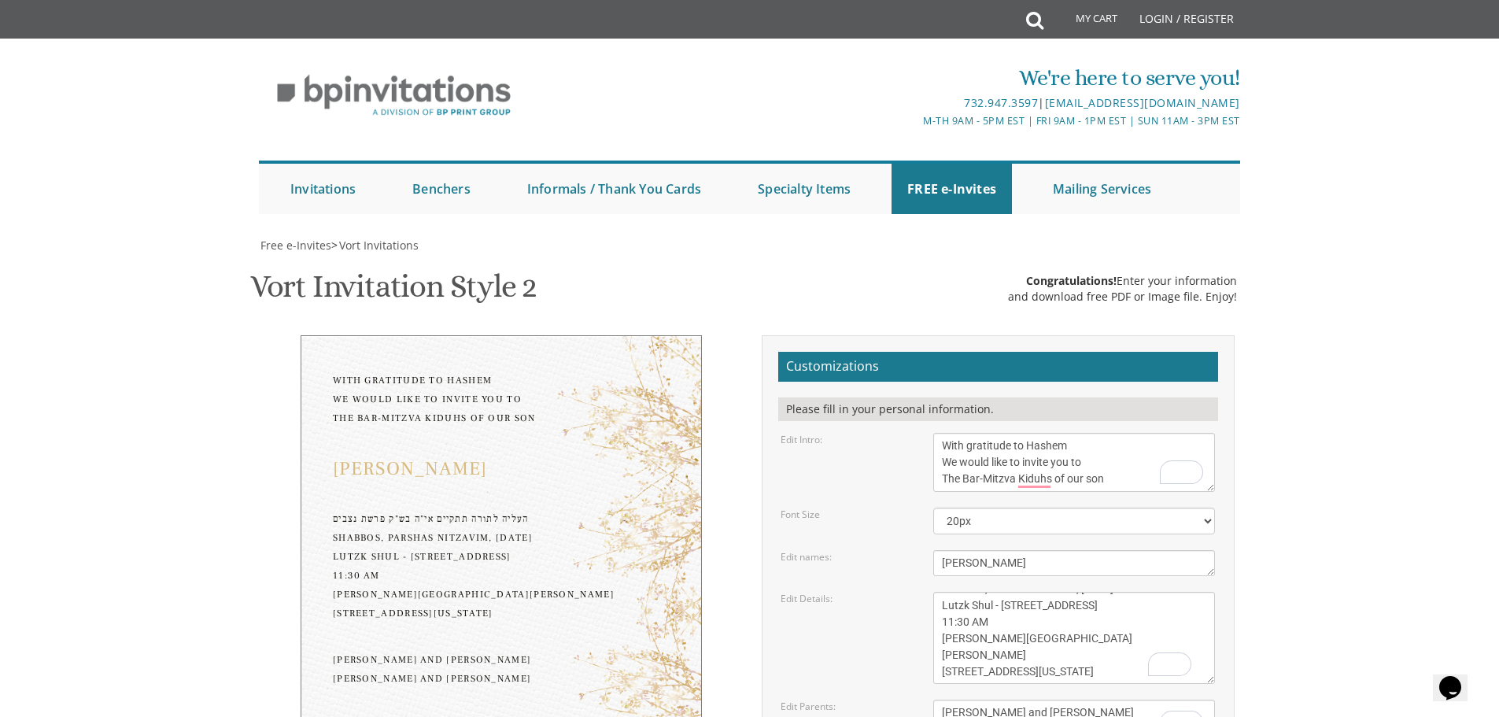
scroll to position [33, 0]
drag, startPoint x: 1076, startPoint y: 550, endPoint x: 934, endPoint y: 519, distance: 145.9
click at [934, 592] on textarea "[DATE] Seven-thirty PM [PERSON_NAME][GEOGRAPHIC_DATA][PERSON_NAME] [STREET_ADDR…" at bounding box center [1074, 638] width 282 height 92
click at [939, 592] on textarea "[DATE] Seven-thirty PM [PERSON_NAME][GEOGRAPHIC_DATA][PERSON_NAME] [STREET_ADDR…" at bounding box center [1074, 638] width 282 height 92
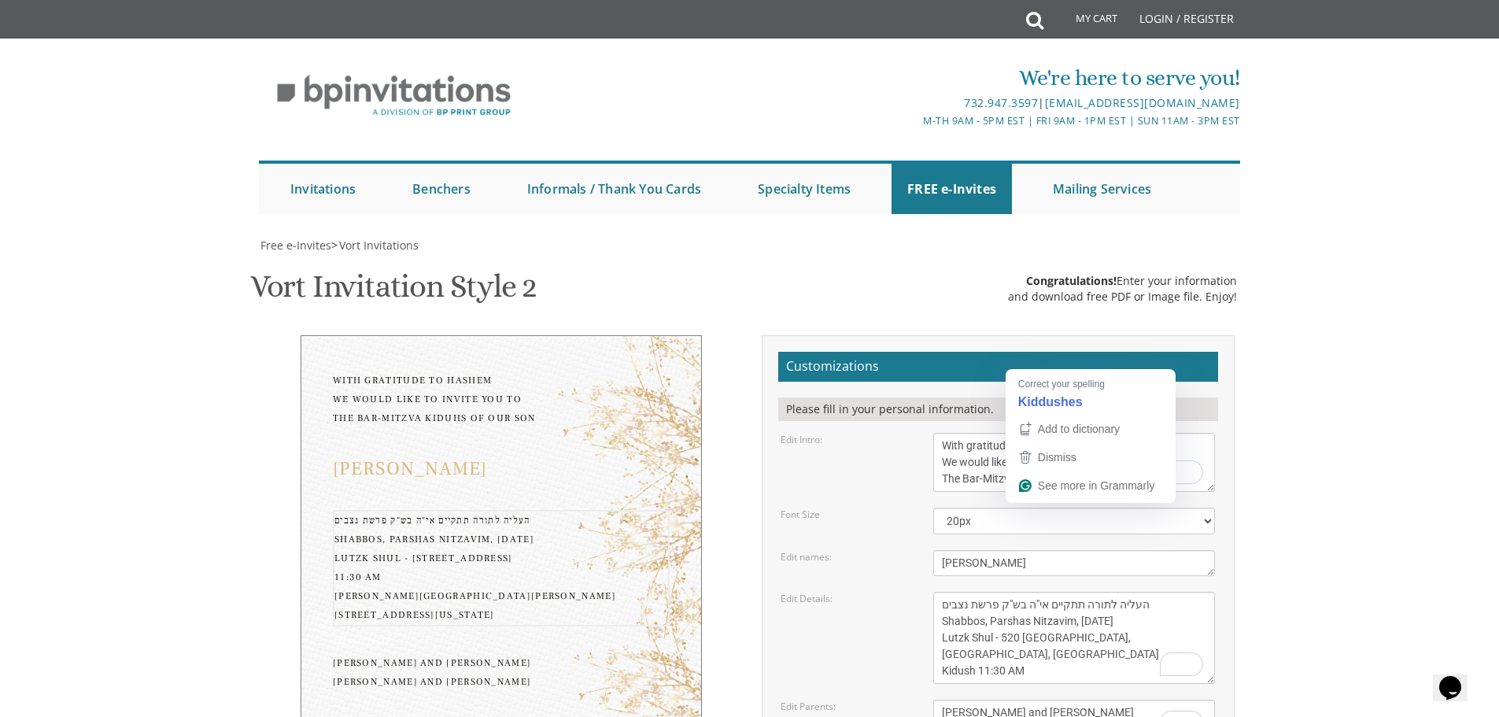
type textarea "העליה לתורה תתקיים אי"ה בש"ק פרשת נצבים Shabbos, Parshas Nitzavim, [DATE] Lutzk…"
click at [1030, 433] on textarea "With gratitude to Hashem We would like to invite you to The vort of our children" at bounding box center [1074, 462] width 282 height 59
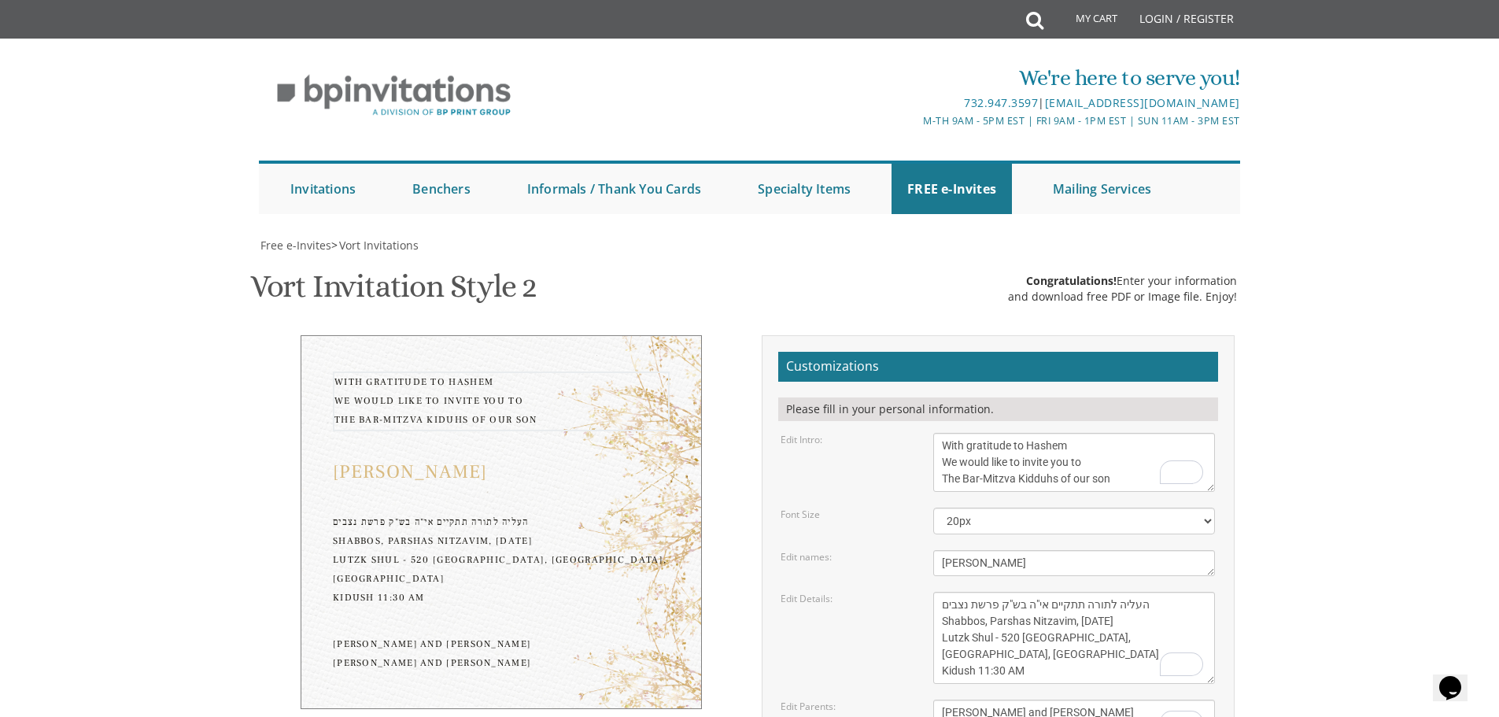
drag, startPoint x: 1046, startPoint y: 360, endPoint x: 1055, endPoint y: 358, distance: 9.6
click at [1055, 433] on textarea "With gratitude to Hashem We would like to invite you to The vort of our children" at bounding box center [1074, 462] width 282 height 59
click at [1071, 433] on textarea "With gratitude to Hashem We would like to invite you to The vort of our children" at bounding box center [1074, 462] width 282 height 59
type textarea "With gratitude to Hashem We would like to invite you to The Bar-Mitzva Kiddush …"
click at [955, 592] on textarea "[DATE] Seven-thirty PM [PERSON_NAME][GEOGRAPHIC_DATA][PERSON_NAME] [STREET_ADDR…" at bounding box center [1074, 638] width 282 height 92
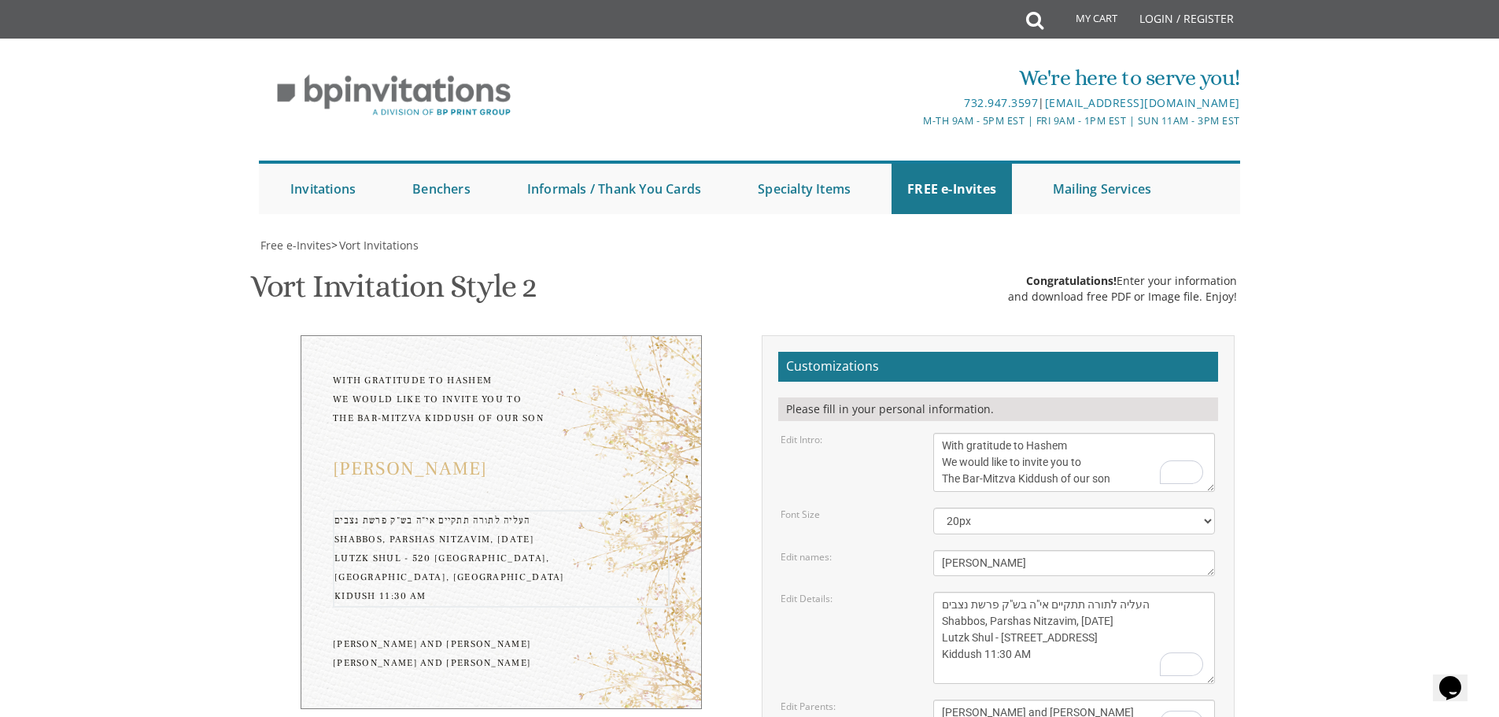
click at [980, 592] on textarea "[DATE] Seven-thirty PM [PERSON_NAME][GEOGRAPHIC_DATA][PERSON_NAME] [STREET_ADDR…" at bounding box center [1074, 638] width 282 height 92
click at [985, 592] on textarea "[DATE] Seven-thirty PM [PERSON_NAME][GEOGRAPHIC_DATA][PERSON_NAME] [STREET_ADDR…" at bounding box center [1074, 638] width 282 height 92
click at [1021, 592] on textarea "[DATE] Seven-thirty PM [PERSON_NAME][GEOGRAPHIC_DATA][PERSON_NAME] [STREET_ADDR…" at bounding box center [1074, 638] width 282 height 92
type textarea "העליה לתורה תתקיים אי"ה בש"ק פרשת נצבים Shabbos, [PERSON_NAME], [DATE] Lutzk Sh…"
click at [975, 700] on textarea "[PERSON_NAME] and [PERSON_NAME] [PERSON_NAME] and [PERSON_NAME]" at bounding box center [1074, 721] width 282 height 42
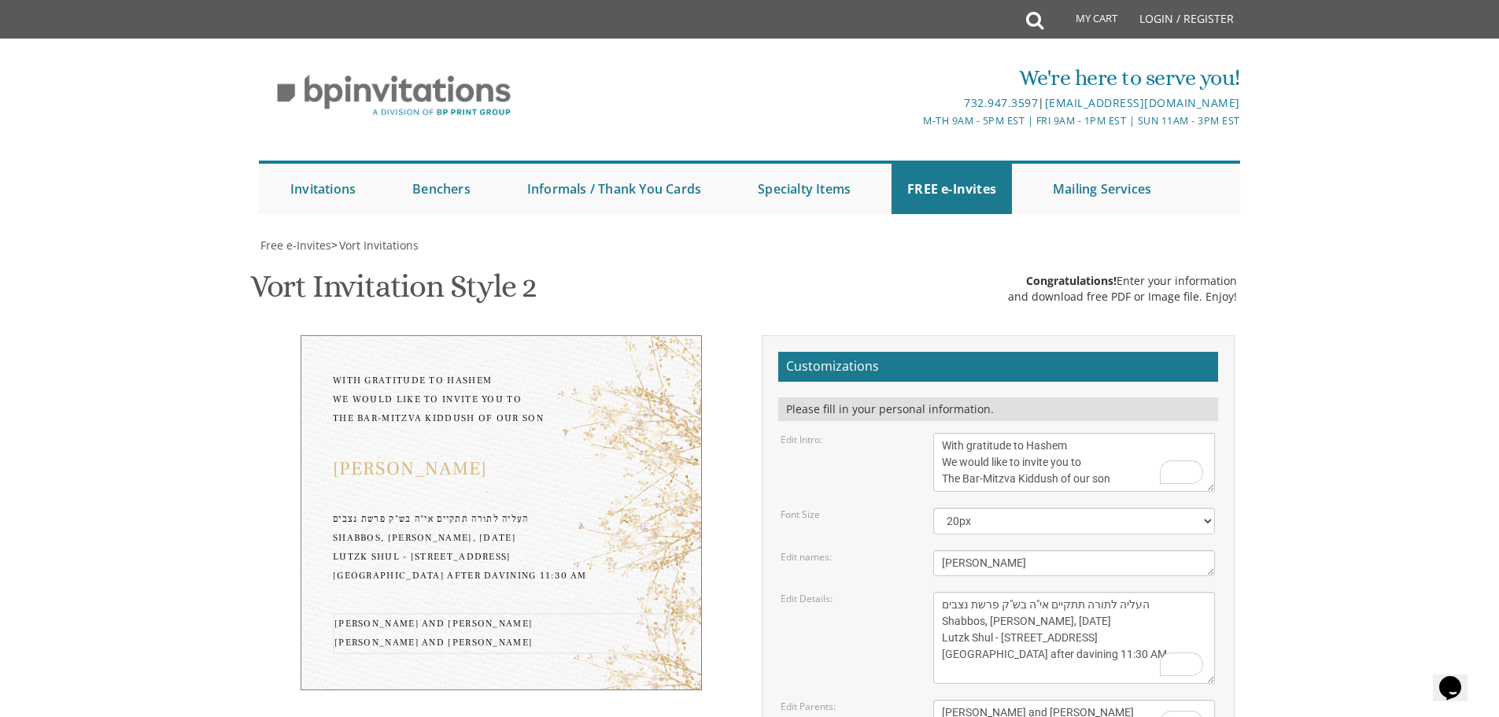
drag, startPoint x: 1094, startPoint y: 605, endPoint x: 893, endPoint y: 590, distance: 201.2
click at [893, 700] on div "Edit Parents: [PERSON_NAME] and [PERSON_NAME] [PERSON_NAME] and [PERSON_NAME]" at bounding box center [998, 721] width 458 height 42
type textarea "Shlomo"
click at [1110, 592] on textarea "[DATE] Seven-thirty PM [PERSON_NAME][GEOGRAPHIC_DATA][PERSON_NAME] [STREET_ADDR…" at bounding box center [1074, 638] width 282 height 92
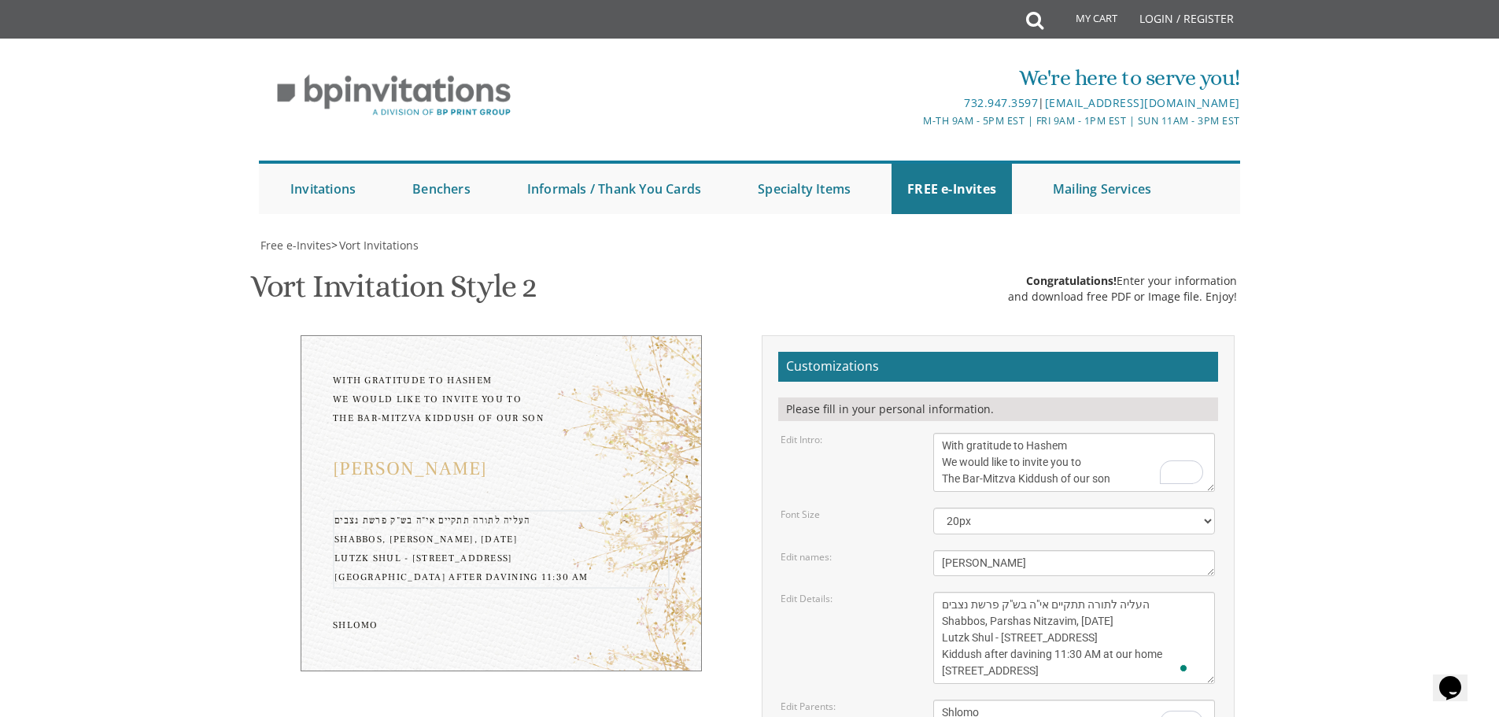
click at [1104, 592] on textarea "[DATE] Seven-thirty PM [PERSON_NAME][GEOGRAPHIC_DATA][PERSON_NAME] [STREET_ADDR…" at bounding box center [1074, 638] width 282 height 92
drag, startPoint x: 1098, startPoint y: 533, endPoint x: 1100, endPoint y: 545, distance: 12.8
click at [1100, 592] on textarea "[DATE] Seven-thirty PM [PERSON_NAME][GEOGRAPHIC_DATA][PERSON_NAME] [STREET_ADDR…" at bounding box center [1074, 638] width 282 height 92
type textarea "העליה לתורה תתקיים אי"ה בש"ק פרשת נצבים Shabbos, [PERSON_NAME], [DATE] Lutzk Sh…"
click at [1005, 700] on textarea "[PERSON_NAME] and [PERSON_NAME] [PERSON_NAME] and [PERSON_NAME]" at bounding box center [1074, 721] width 282 height 42
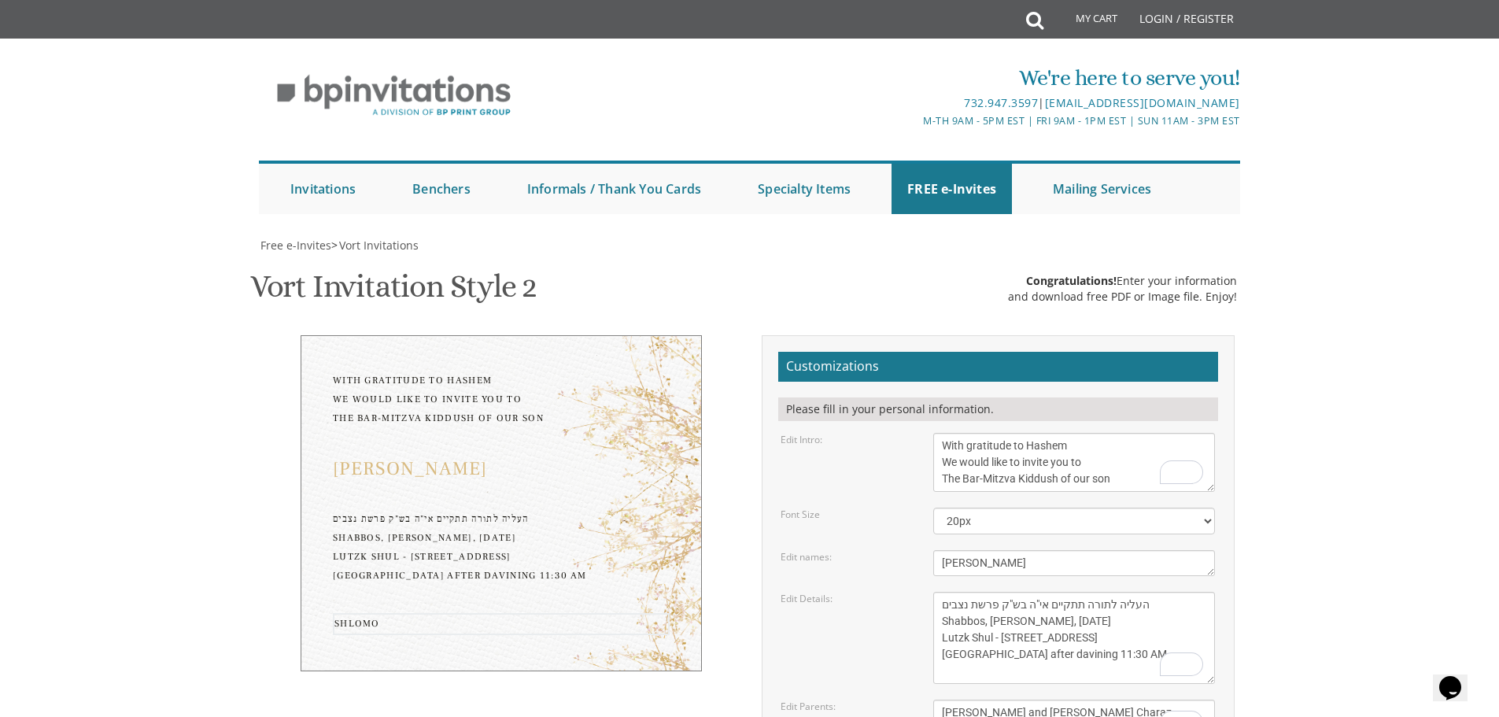
type textarea "[PERSON_NAME] and [PERSON_NAME] Charaz"
click at [972, 592] on textarea "[DATE] Seven-thirty PM [PERSON_NAME][GEOGRAPHIC_DATA][PERSON_NAME] [STREET_ADDR…" at bounding box center [1074, 638] width 282 height 92
type textarea "העליה לתורה תתקיים אי"ה בש"ק פרשת נצבים Shabbos, [PERSON_NAME], [DATE] Lutzk Sh…"
click at [1093, 700] on textarea "[PERSON_NAME] and [PERSON_NAME] [PERSON_NAME] and [PERSON_NAME]" at bounding box center [1074, 721] width 282 height 42
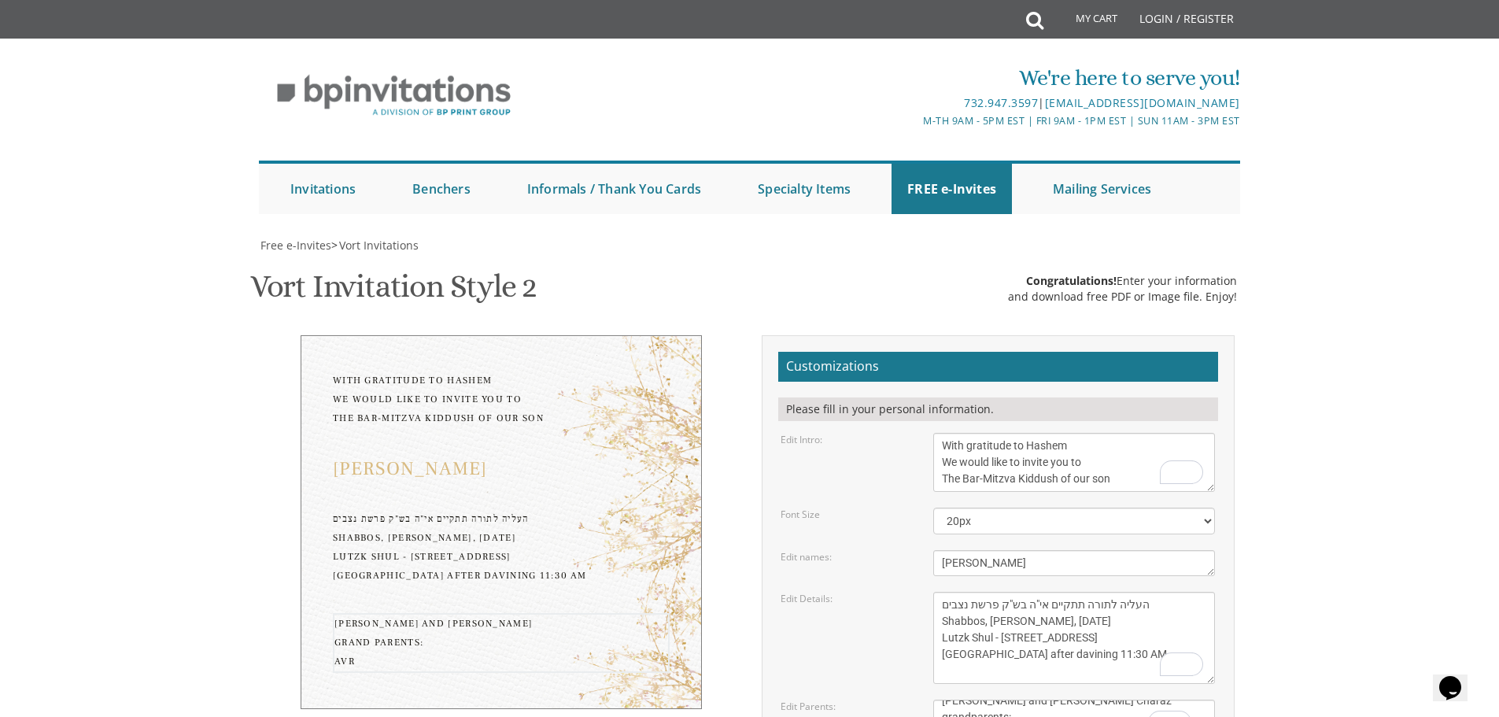
click at [981, 700] on textarea "[PERSON_NAME] and [PERSON_NAME] [PERSON_NAME] and [PERSON_NAME]" at bounding box center [1074, 721] width 282 height 42
type textarea "[PERSON_NAME] and [PERSON_NAME] grandparents: [PERSON_NAME] and [PERSON_NAME] c…"
click at [976, 592] on textarea "[DATE] Seven-thirty PM [PERSON_NAME][GEOGRAPHIC_DATA][PERSON_NAME] [STREET_ADDR…" at bounding box center [1074, 638] width 282 height 92
click at [1072, 433] on textarea "With gratitude to Hashem We would like to invite you to The vort of our children" at bounding box center [1074, 462] width 282 height 59
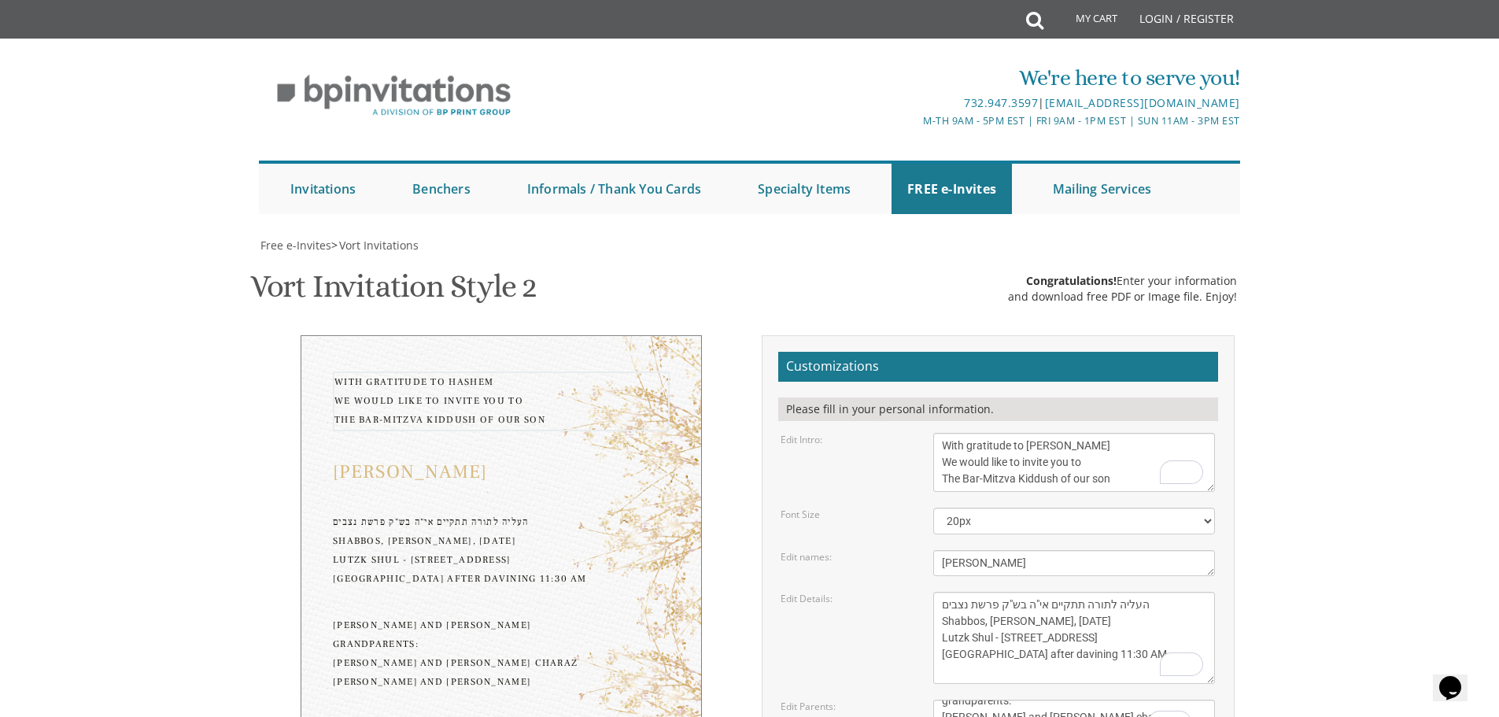
click at [1060, 433] on textarea "With gratitude to Hashem We would like to invite you to The vort of our children" at bounding box center [1074, 462] width 282 height 59
type textarea "With gratitude to [PERSON_NAME] We would like to invite you to The Bar-Mitzva K…"
click at [993, 550] on textarea "Binyomin & Liba" at bounding box center [1074, 563] width 282 height 26
click at [1009, 508] on select "20px 30px 40px 50px" at bounding box center [1074, 521] width 282 height 27
select select "30px"
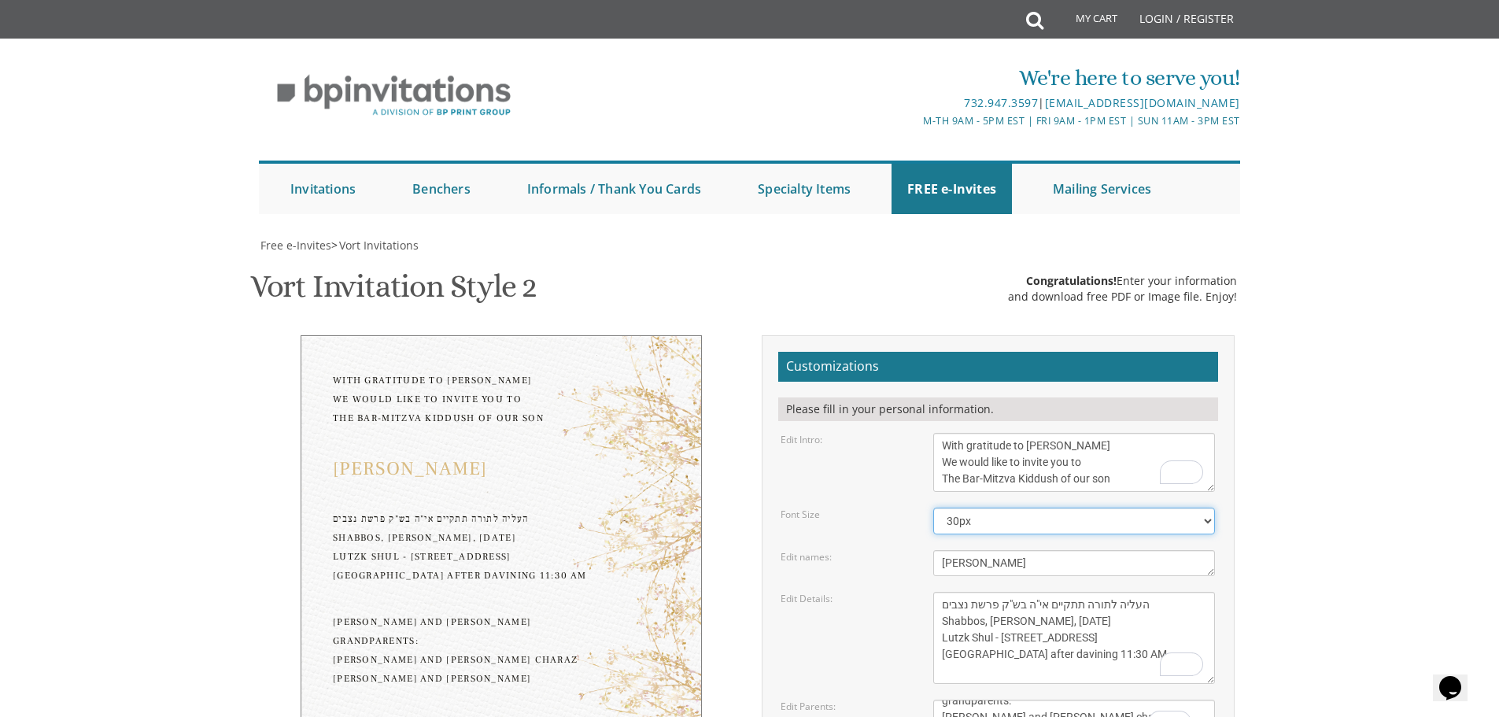
click at [933, 508] on select "20px 30px 40px 50px" at bounding box center [1074, 521] width 282 height 27
type input "[EMAIL_ADDRESS][DOMAIN_NAME]"
